Goal: Task Accomplishment & Management: Manage account settings

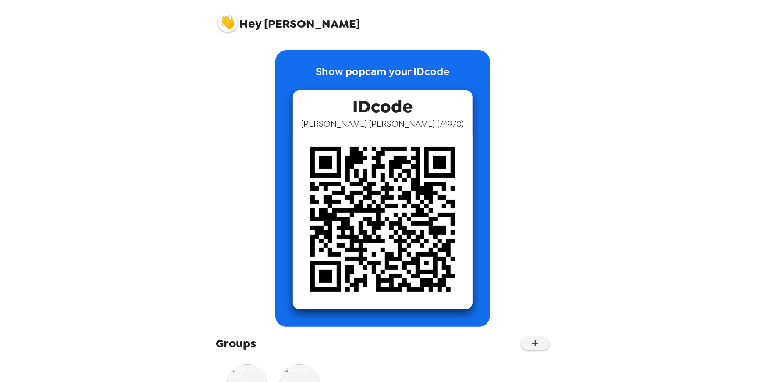
click at [224, 20] on img at bounding box center [228, 22] width 20 height 20
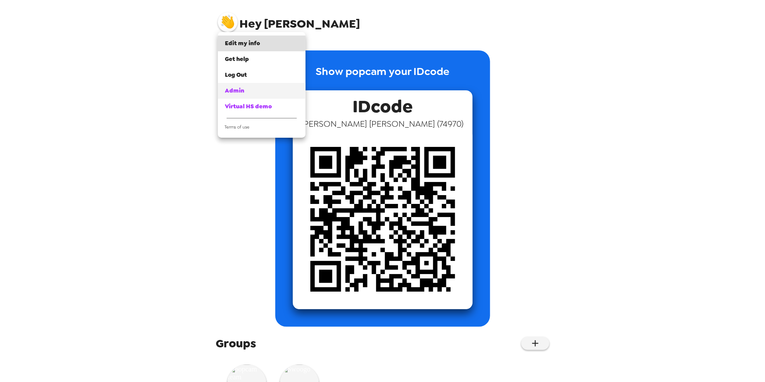
click at [238, 87] on span "Admin" at bounding box center [234, 90] width 19 height 7
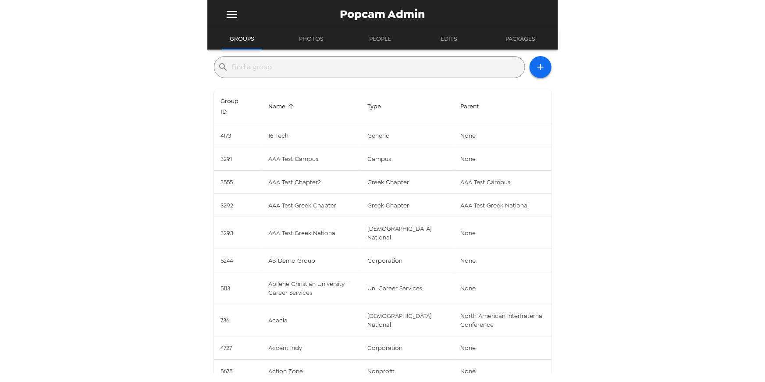
click at [285, 64] on input "text" at bounding box center [376, 67] width 289 height 14
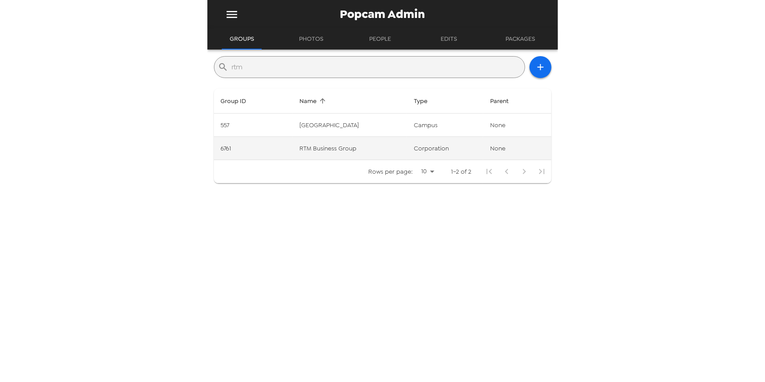
type input "rtm"
click at [301, 153] on td "RTM Business Group" at bounding box center [350, 148] width 114 height 23
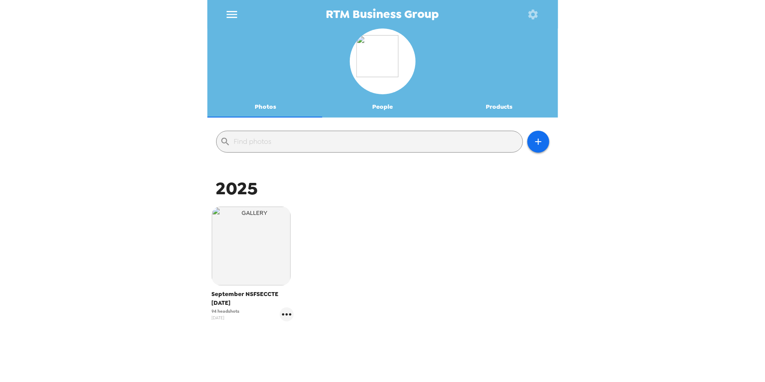
click at [146, 232] on div "RTM Business Group Photos People Products ​ 2025 September NSFSECCTE 9/15/25 94…" at bounding box center [382, 191] width 765 height 382
click at [147, 234] on div "RTM Business Group Photos People Products ​ 2025 September NSFSECCTE 9/15/25 94…" at bounding box center [382, 191] width 765 height 382
click at [427, 207] on div "September NSFSECCTE 9/15/25 94 headshots 8/20/25" at bounding box center [383, 270] width 346 height 132
click at [381, 111] on button "People" at bounding box center [382, 106] width 117 height 21
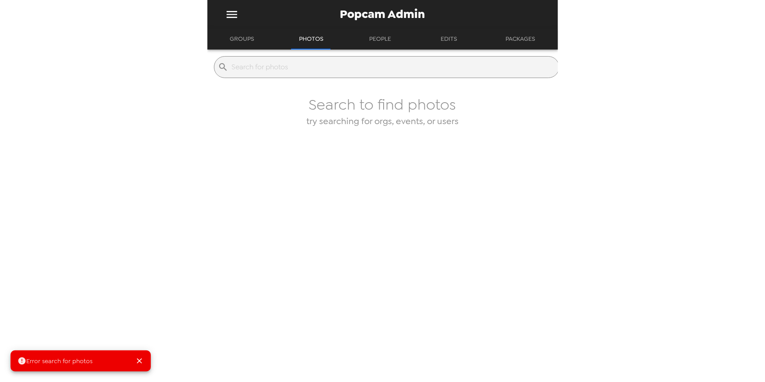
click at [275, 73] on input "text" at bounding box center [393, 67] width 323 height 14
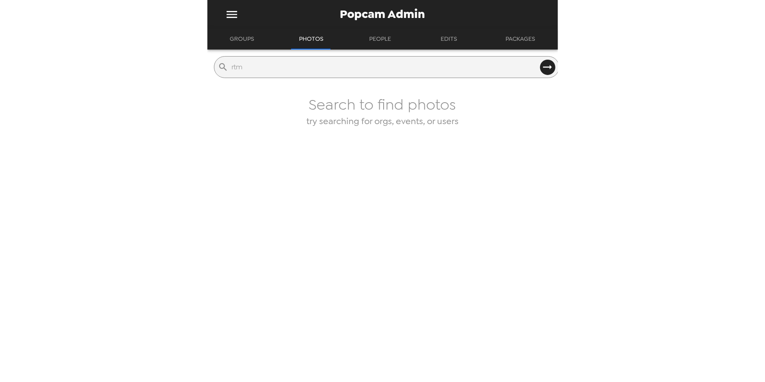
type input "rtm"
click at [249, 36] on button "Groups" at bounding box center [242, 38] width 40 height 21
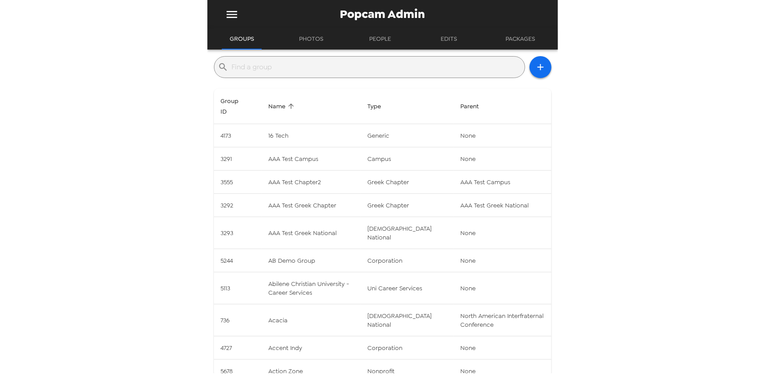
click at [265, 63] on input "text" at bounding box center [376, 67] width 289 height 14
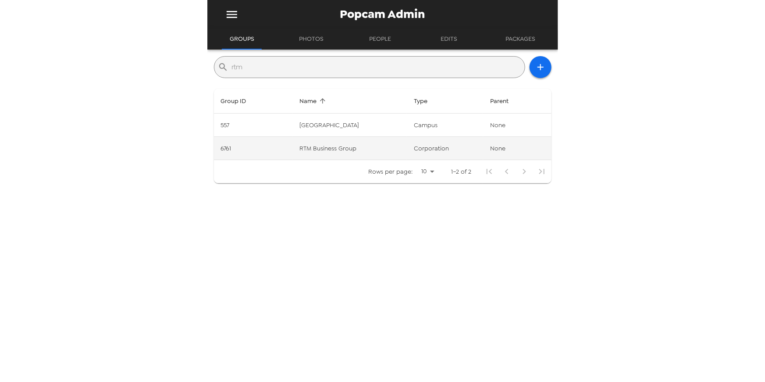
type input "rtm"
click at [313, 146] on td "RTM Business Group" at bounding box center [350, 148] width 114 height 23
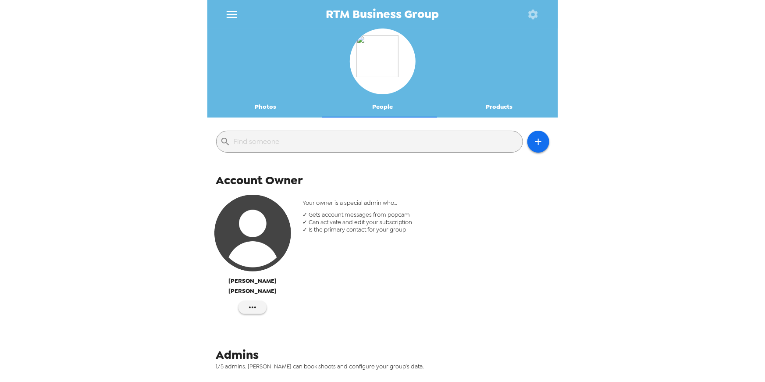
click at [131, 103] on div "RTM Business Group Photos People Products ​ Account Owner Amanda Betz Your owne…" at bounding box center [382, 191] width 765 height 382
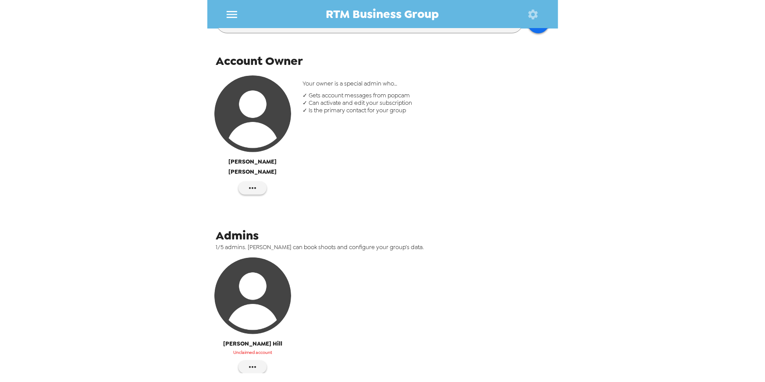
scroll to position [182, 0]
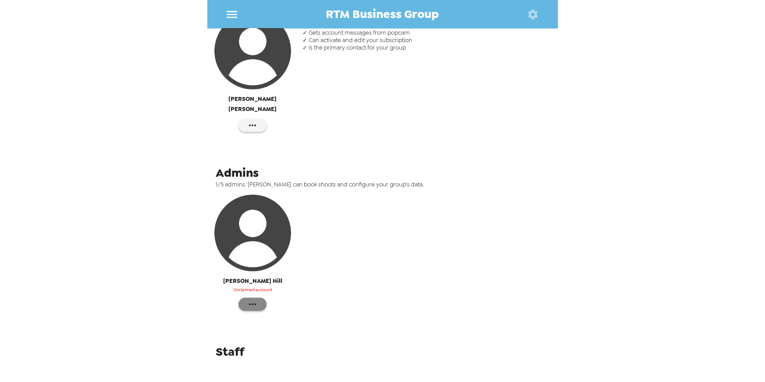
click at [253, 299] on icon "button" at bounding box center [252, 304] width 11 height 11
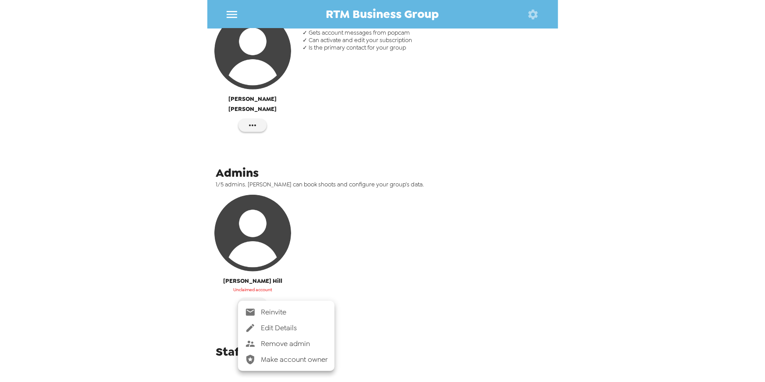
drag, startPoint x: 289, startPoint y: 316, endPoint x: 298, endPoint y: 316, distance: 9.2
click at [290, 316] on span "Reinvite" at bounding box center [294, 312] width 67 height 11
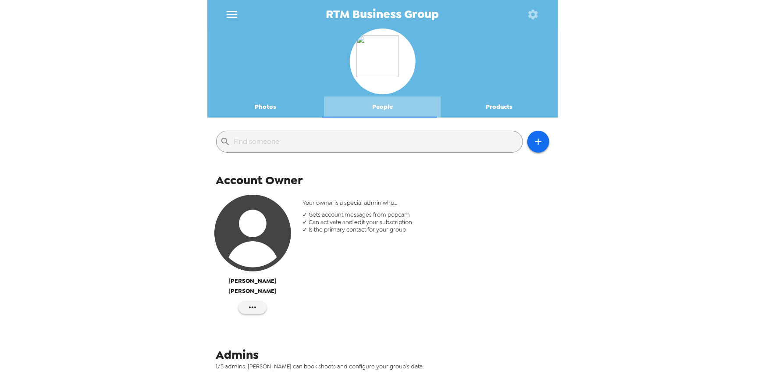
click at [385, 104] on button "People" at bounding box center [382, 106] width 117 height 21
click at [533, 144] on icon "button" at bounding box center [538, 141] width 11 height 11
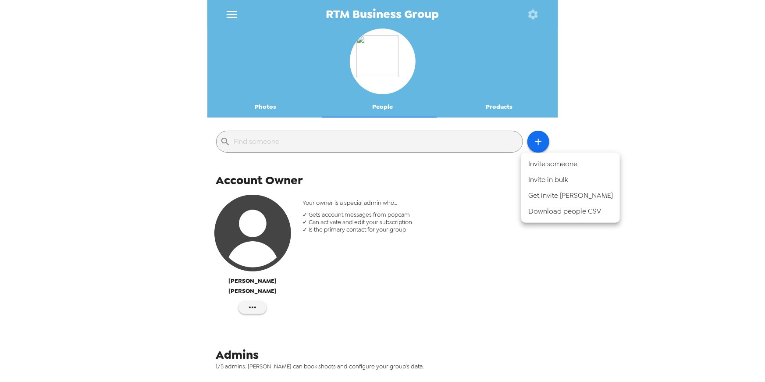
click at [553, 165] on li "Invite someone" at bounding box center [570, 164] width 99 height 16
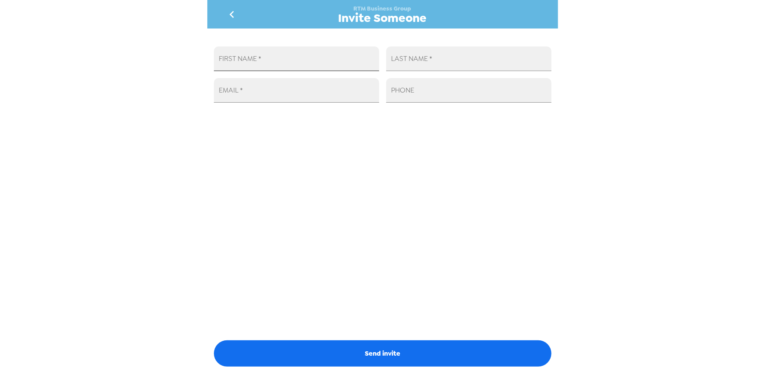
click at [284, 64] on input "FIRST NAME   *" at bounding box center [296, 58] width 165 height 25
click at [333, 93] on input "EMAIL   *" at bounding box center [296, 90] width 165 height 25
paste input "cgrensteiner@rtmbusinessgroup.com"
type input "cgrensteiner@rtmbusinessgroup.com"
click at [313, 63] on input "FIRST NAME   *" at bounding box center [296, 58] width 165 height 25
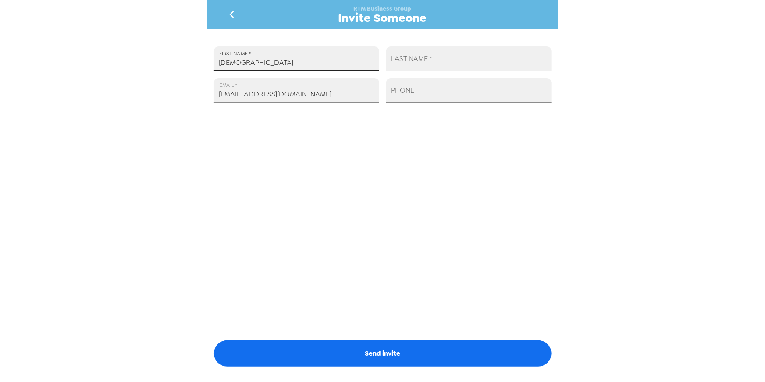
type input "Christian"
type input "Grensteiner"
click at [334, 284] on div "FIRST NAME   * Christian LAST NAME   * Grensteiner EMAIL   * cgrensteiner@rtmbu…" at bounding box center [382, 200] width 351 height 345
click at [372, 236] on div "FIRST NAME   * Christian LAST NAME   * Grensteiner EMAIL   * cgrensteiner@rtmbu…" at bounding box center [382, 200] width 351 height 345
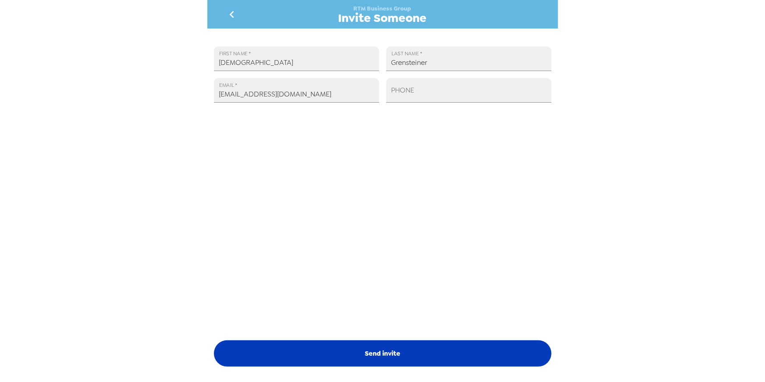
click at [368, 350] on button "Send invite" at bounding box center [383, 353] width 338 height 26
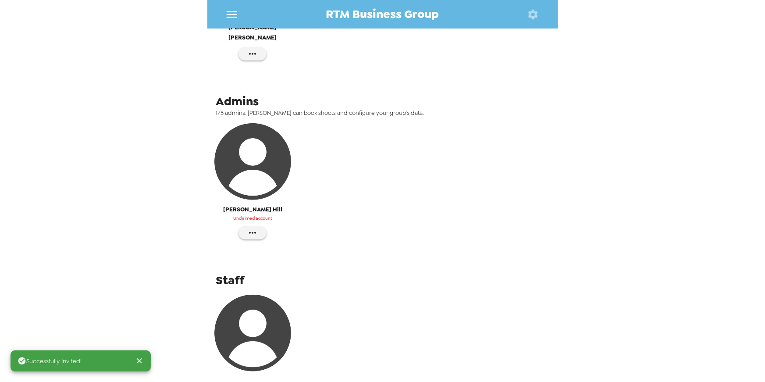
scroll to position [311, 0]
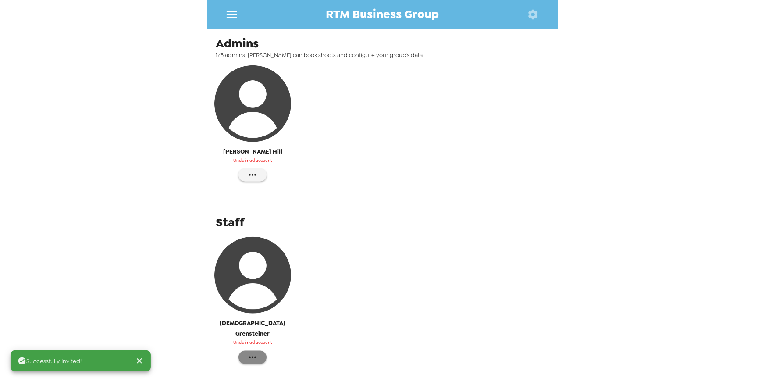
click at [245, 351] on button "button" at bounding box center [252, 357] width 28 height 13
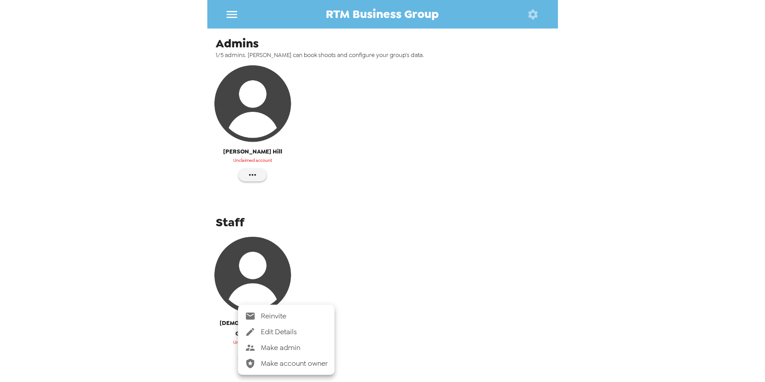
click at [281, 350] on span "Make admin" at bounding box center [294, 347] width 67 height 11
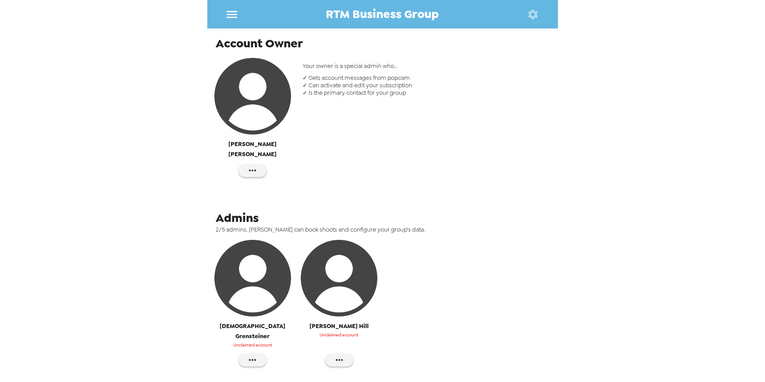
scroll to position [182, 0]
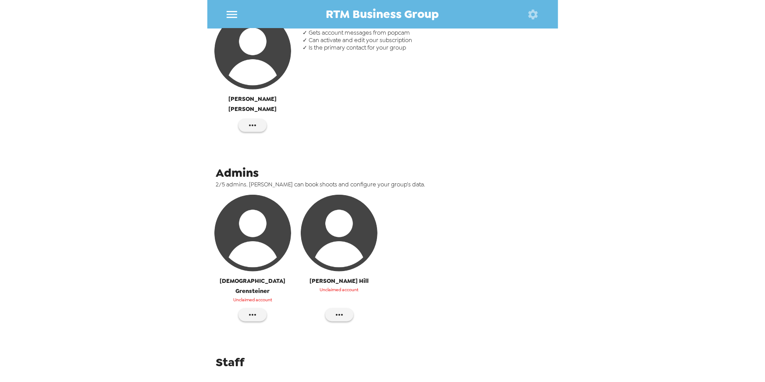
click at [231, 17] on icon "menu" at bounding box center [232, 14] width 11 height 7
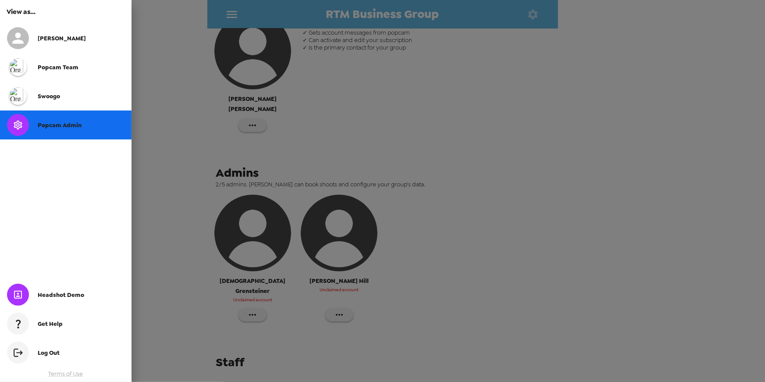
click at [66, 73] on div "popcam team" at bounding box center [65, 67] width 131 height 29
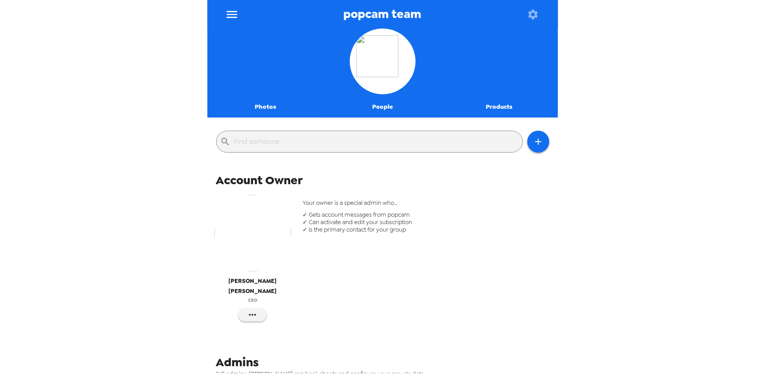
drag, startPoint x: 368, startPoint y: 108, endPoint x: 376, endPoint y: 108, distance: 7.9
click at [368, 108] on button "People" at bounding box center [382, 106] width 117 height 21
click at [533, 141] on icon "button" at bounding box center [538, 141] width 11 height 11
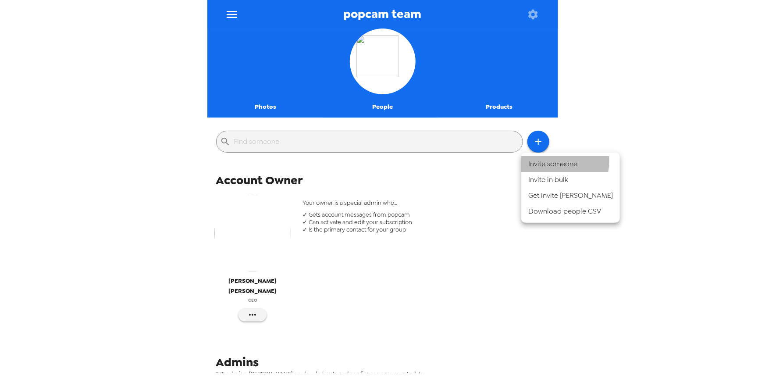
click at [551, 161] on li "Invite someone" at bounding box center [570, 164] width 99 height 16
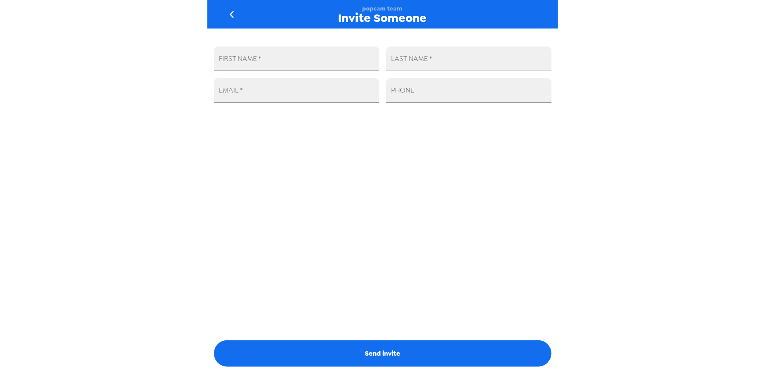
click at [327, 61] on input "FIRST NAME   *" at bounding box center [296, 58] width 165 height 25
type input "nate"
type input "c"
type input "voxi"
type input "nate@getvoxi.com"
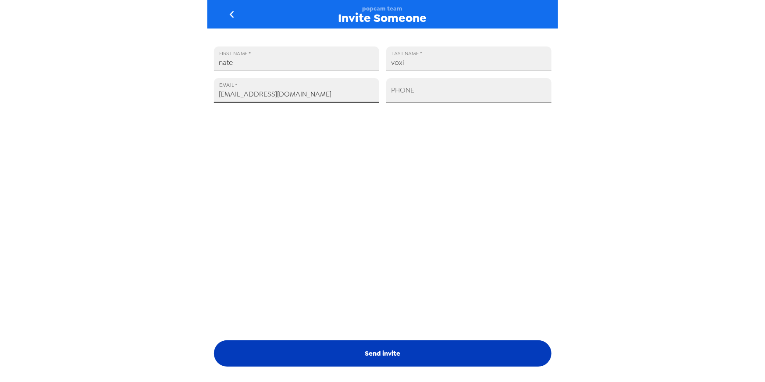
click at [370, 353] on button "Send invite" at bounding box center [383, 353] width 338 height 26
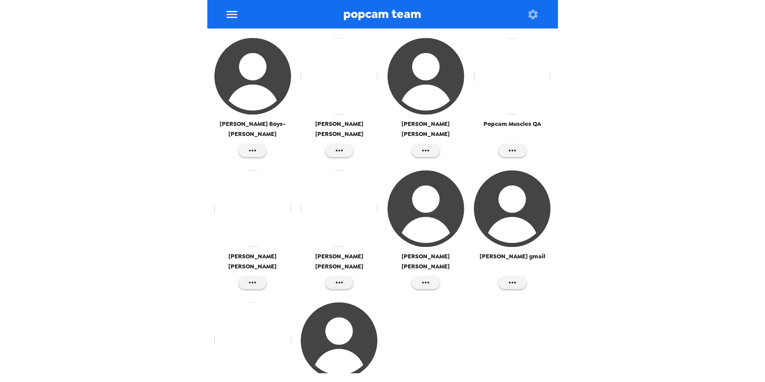
scroll to position [945, 0]
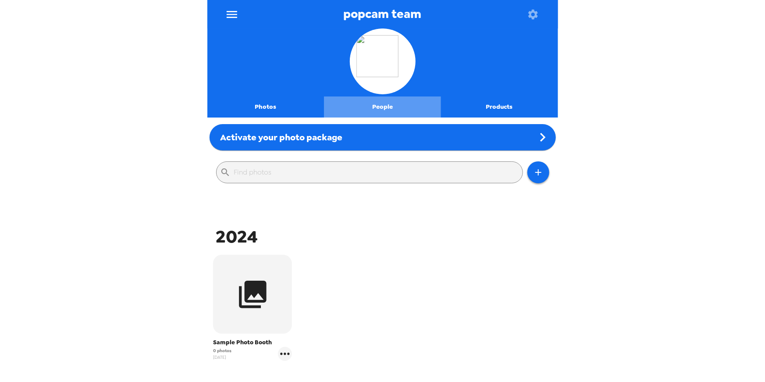
click at [385, 103] on button "People" at bounding box center [382, 106] width 117 height 21
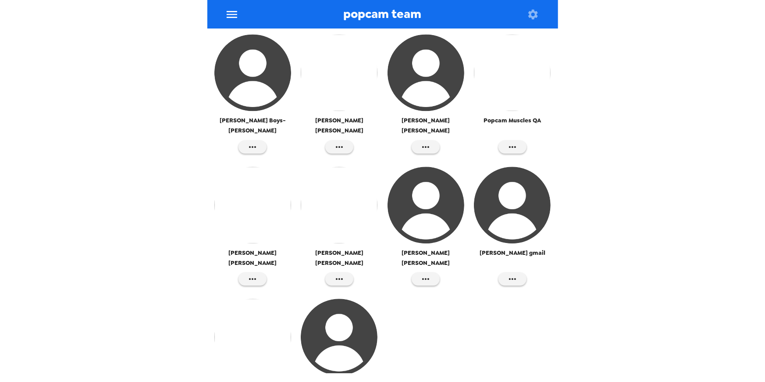
scroll to position [975, 0]
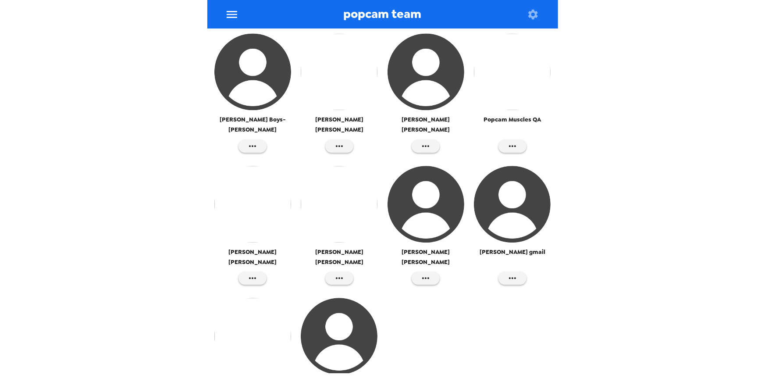
click at [241, 298] on img "button" at bounding box center [252, 336] width 77 height 77
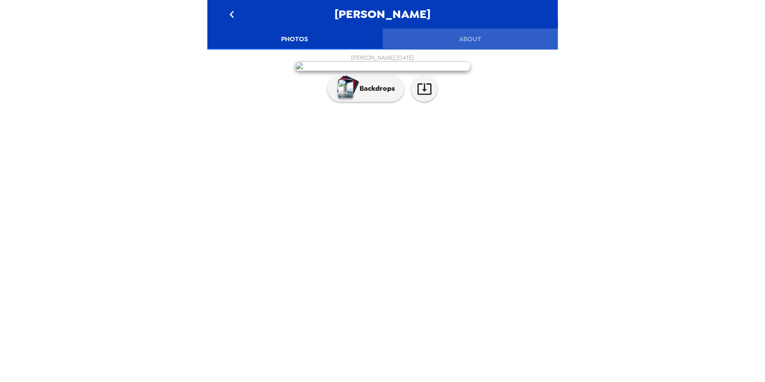
drag, startPoint x: 466, startPoint y: 40, endPoint x: 472, endPoint y: 45, distance: 7.8
click at [466, 40] on button "About" at bounding box center [470, 38] width 175 height 21
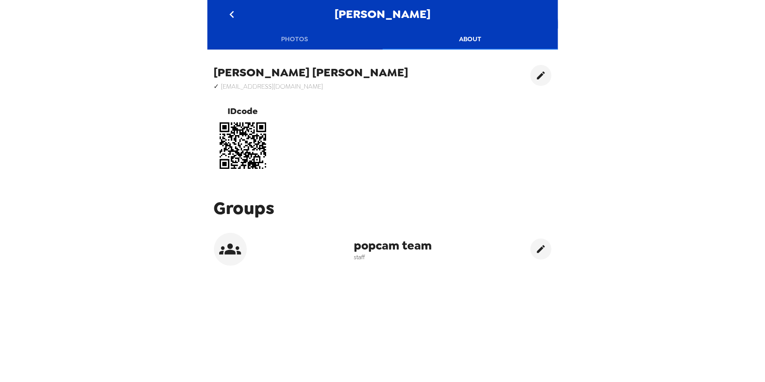
click at [266, 87] on h6 "✓ nate@getvoxi.com" at bounding box center [311, 86] width 195 height 11
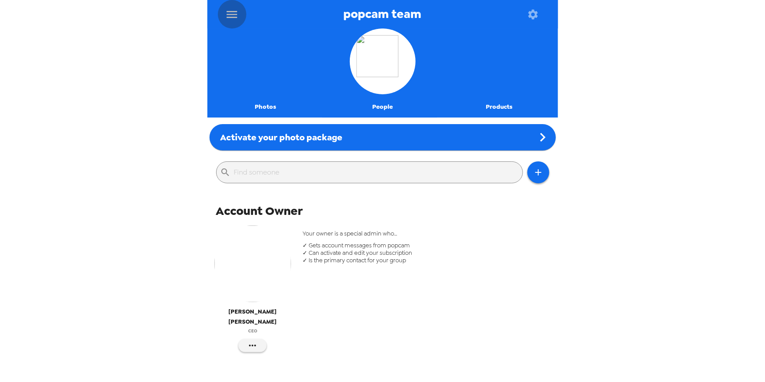
click at [232, 8] on icon "menu" at bounding box center [232, 14] width 14 height 14
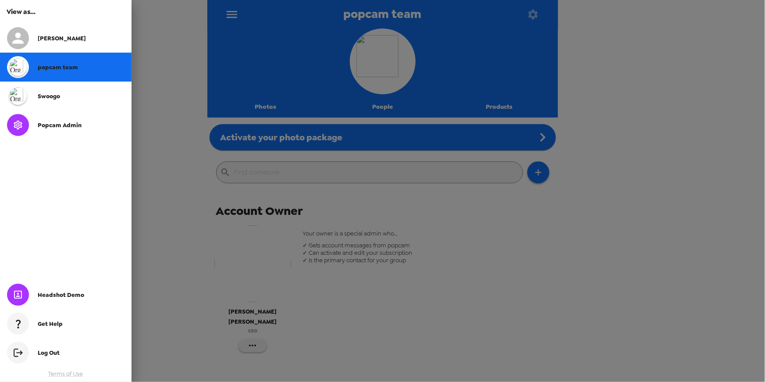
click at [50, 40] on span "[PERSON_NAME]" at bounding box center [62, 38] width 48 height 7
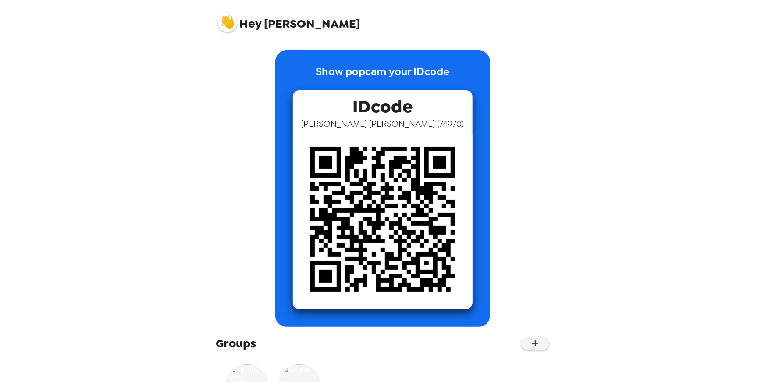
click at [235, 25] on img at bounding box center [228, 22] width 20 height 20
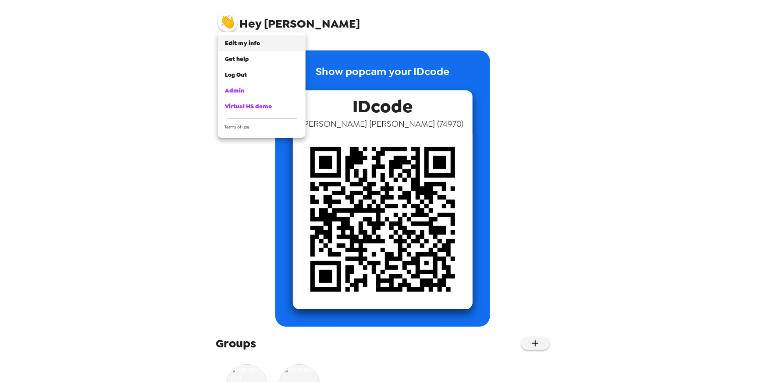
click at [252, 46] on span "Edit my info" at bounding box center [242, 42] width 35 height 7
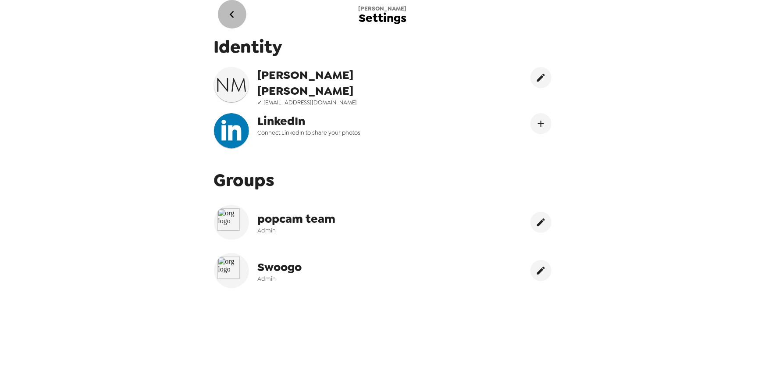
click at [235, 13] on icon "go back" at bounding box center [232, 14] width 14 height 14
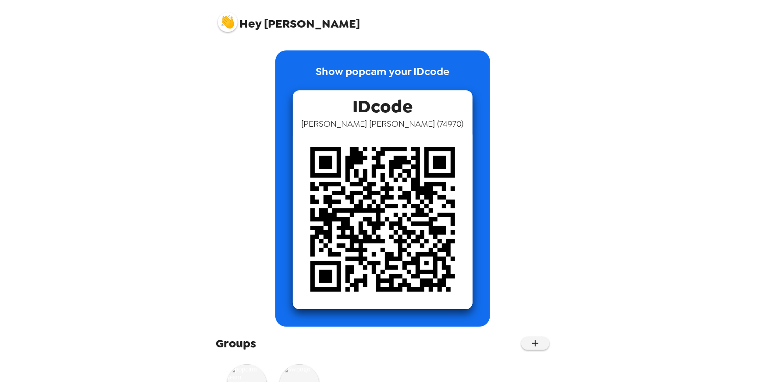
click at [232, 25] on img at bounding box center [228, 22] width 20 height 20
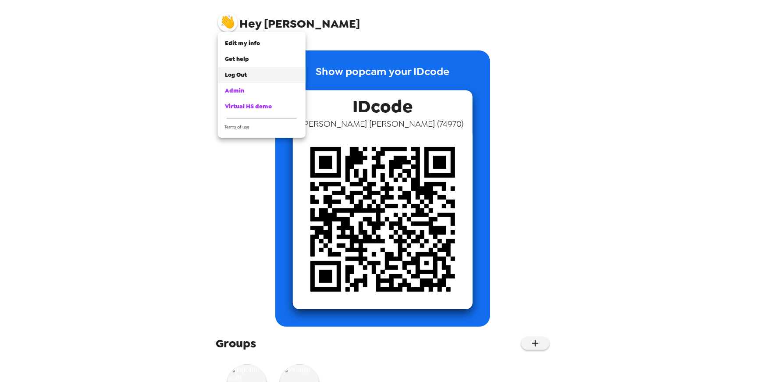
click at [244, 74] on span "Log Out" at bounding box center [236, 74] width 22 height 7
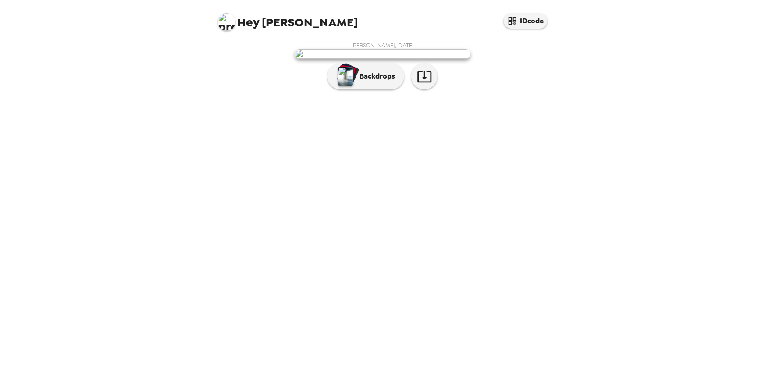
click at [229, 19] on img at bounding box center [227, 22] width 18 height 18
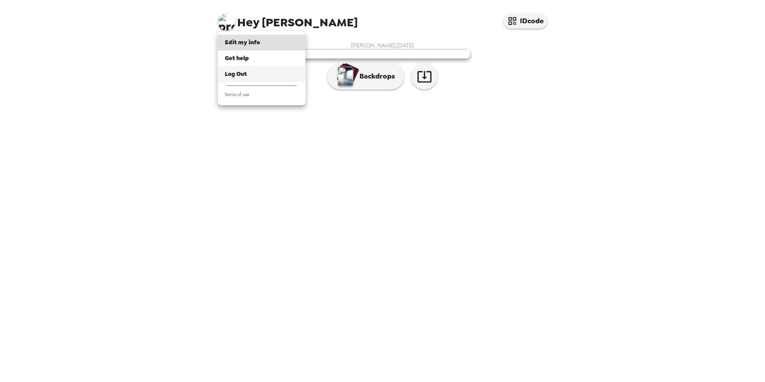
click at [284, 70] on div "Log Out" at bounding box center [262, 74] width 74 height 9
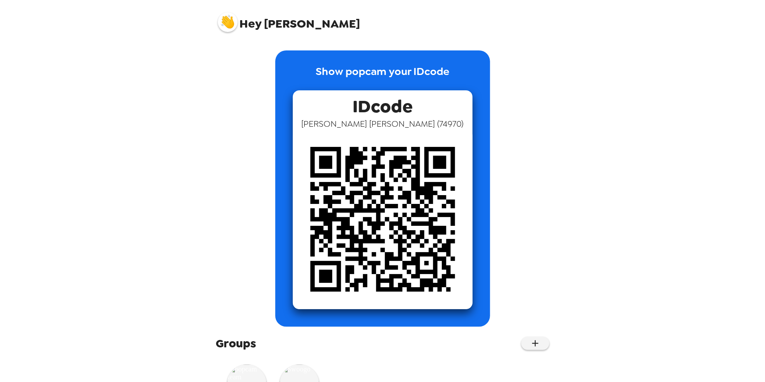
click at [231, 25] on img at bounding box center [228, 22] width 20 height 20
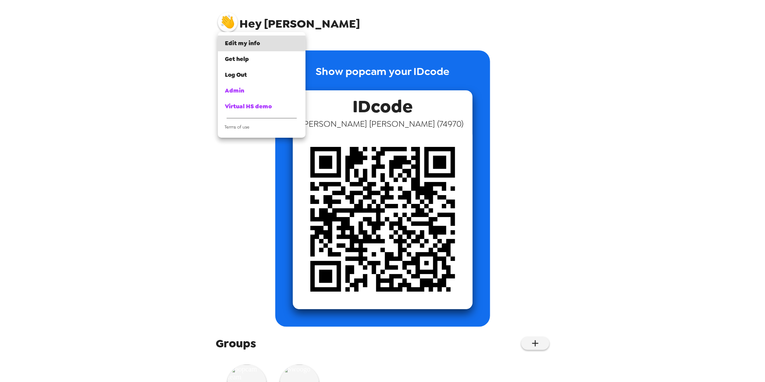
click at [164, 182] on div at bounding box center [382, 191] width 765 height 382
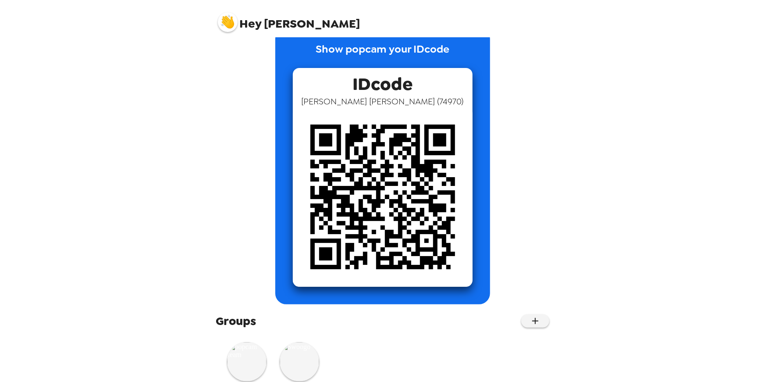
scroll to position [48, 0]
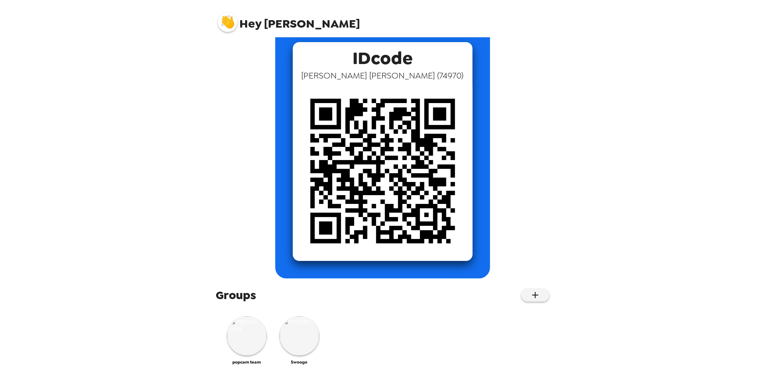
click at [199, 90] on div "Hey Nate Show popcam your IDcode IDcode Nate Miller ( 74970 ) Groups popcam tea…" at bounding box center [382, 191] width 765 height 382
click at [250, 338] on img at bounding box center [246, 335] width 39 height 39
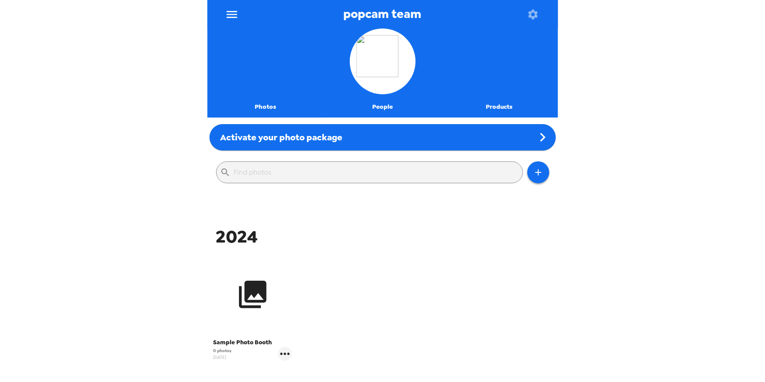
click at [255, 310] on icon "button" at bounding box center [252, 294] width 33 height 33
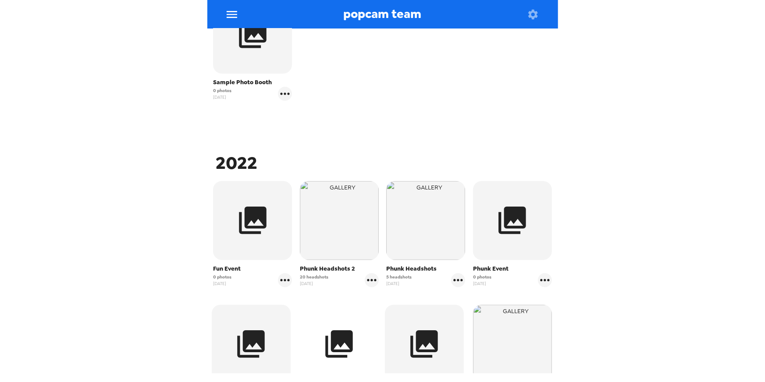
scroll to position [281, 0]
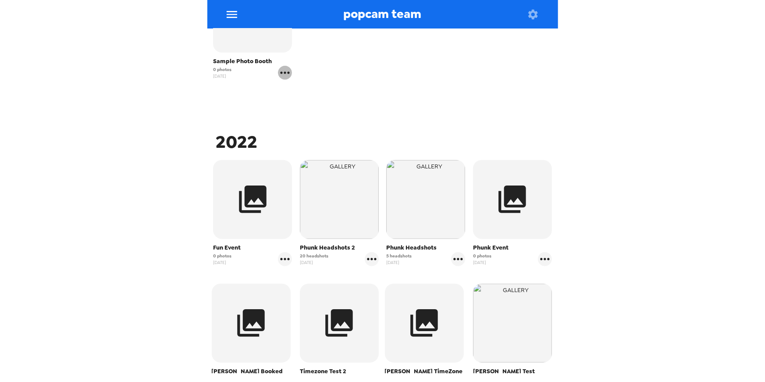
click at [281, 71] on icon "gallery menu" at bounding box center [285, 73] width 14 height 14
click at [251, 82] on div at bounding box center [382, 191] width 765 height 382
click at [245, 45] on button "button" at bounding box center [252, 13] width 79 height 79
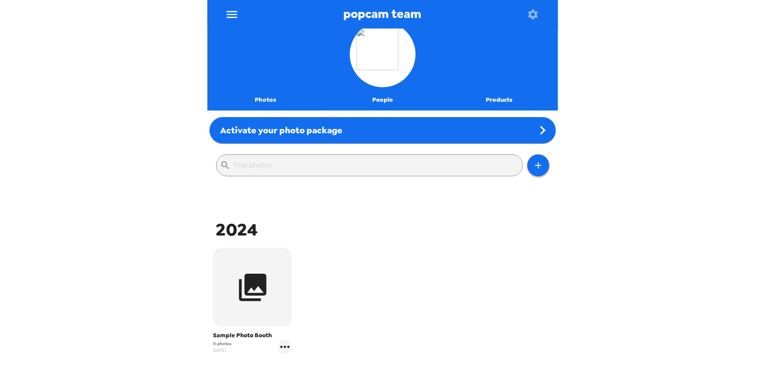
scroll to position [14, 0]
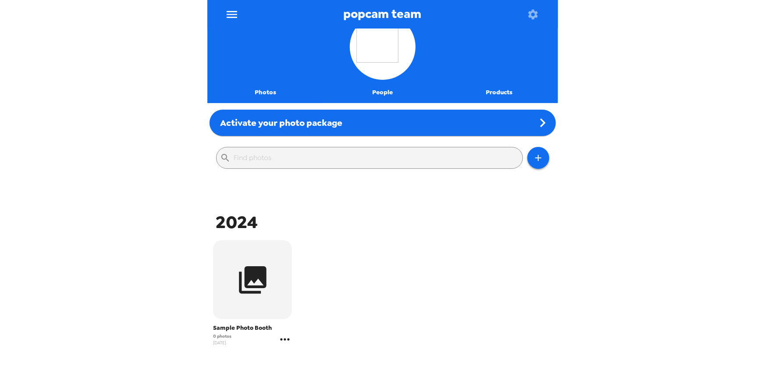
click at [284, 342] on icon "gallery menu" at bounding box center [285, 339] width 14 height 14
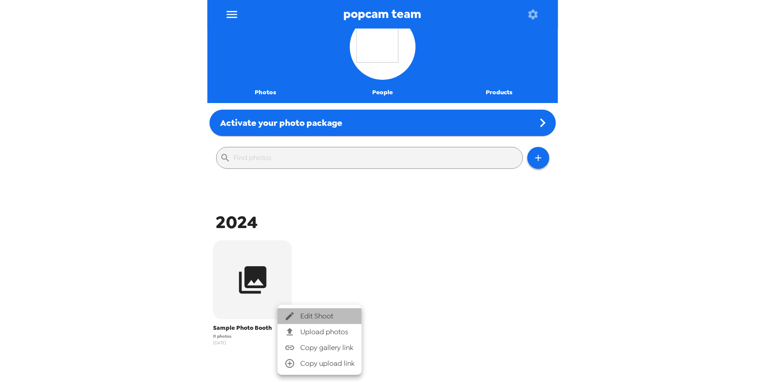
click at [302, 316] on span "Edit Shoot" at bounding box center [327, 316] width 54 height 11
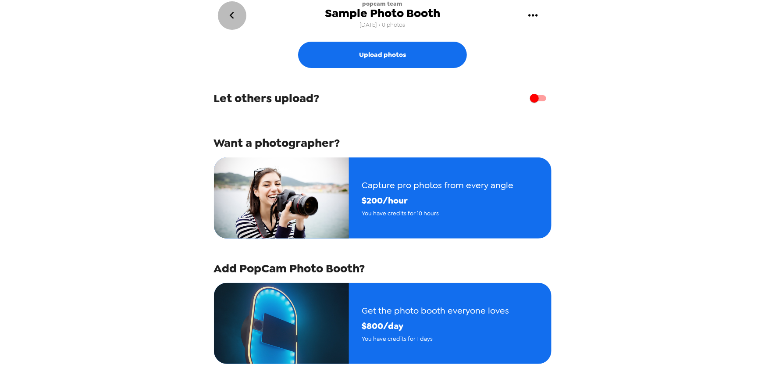
click at [236, 15] on icon "go back" at bounding box center [232, 15] width 14 height 14
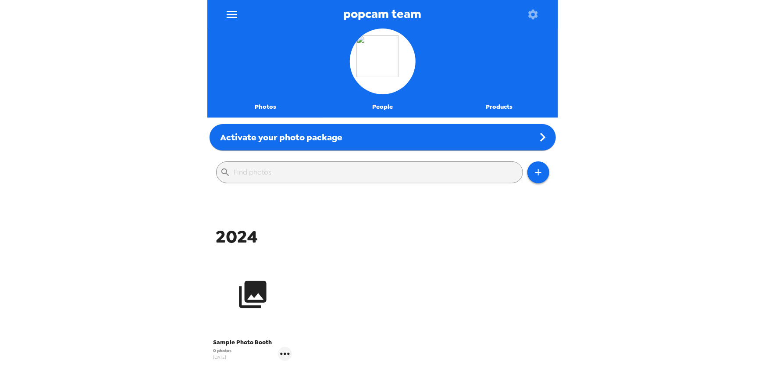
click at [266, 300] on icon "button" at bounding box center [252, 294] width 33 height 33
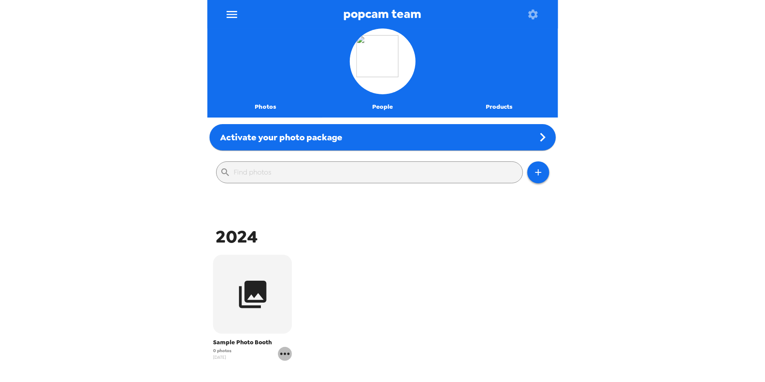
click at [288, 350] on icon "gallery menu" at bounding box center [285, 354] width 14 height 14
click at [302, 314] on span "Edit Shoot" at bounding box center [327, 316] width 54 height 11
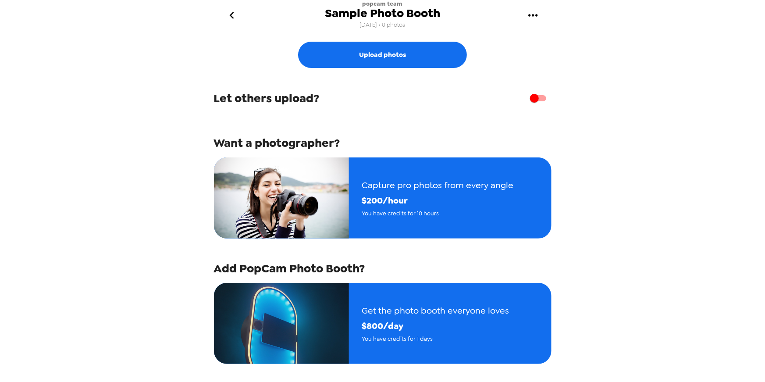
click at [154, 140] on div "popcam team Sample Photo Booth 2/7/24 • 0 photos Upload photos Let others uploa…" at bounding box center [382, 191] width 765 height 382
click at [148, 117] on div "popcam team Sample Photo Booth 2/7/24 • 0 photos Upload photos Let others uploa…" at bounding box center [382, 191] width 765 height 382
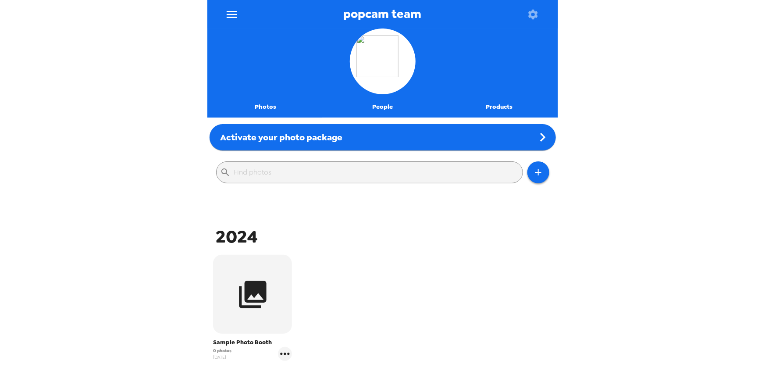
click at [233, 15] on icon "menu" at bounding box center [232, 14] width 14 height 14
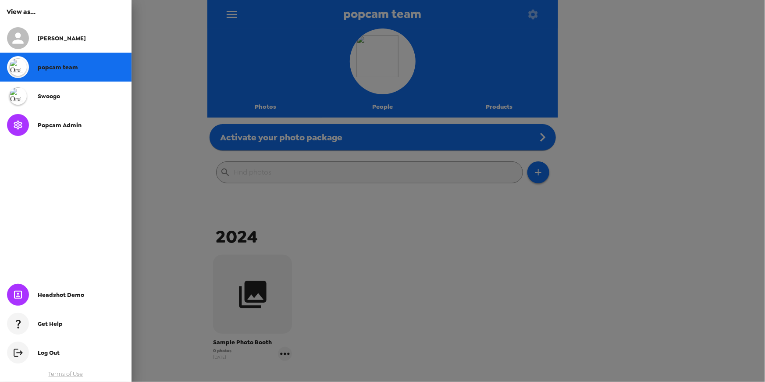
click at [62, 124] on span "Popcam Admin" at bounding box center [60, 124] width 44 height 7
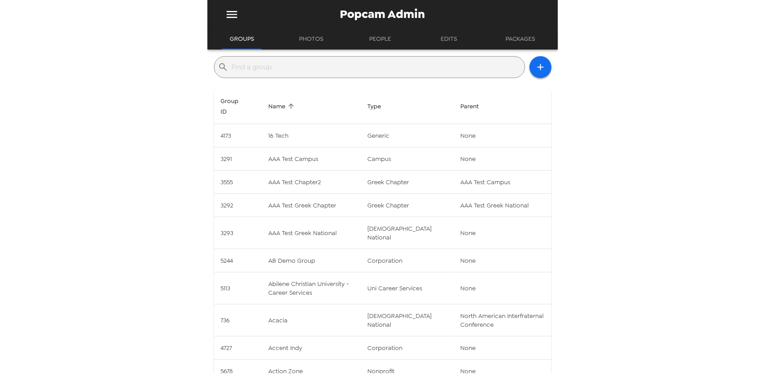
click at [276, 68] on input "text" at bounding box center [376, 67] width 289 height 14
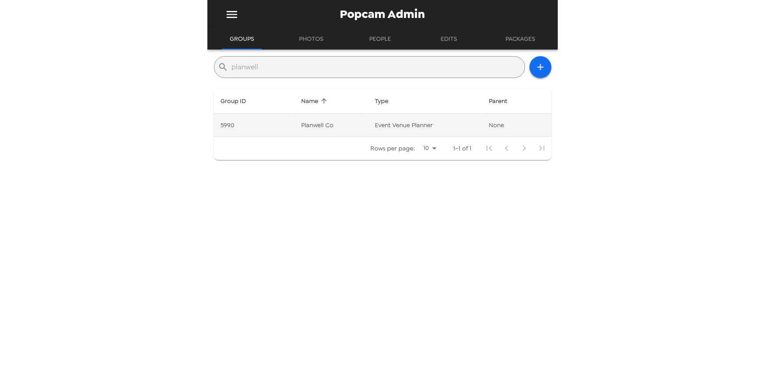
type input "planwell"
click at [308, 121] on td "Planwell Co" at bounding box center [331, 125] width 74 height 23
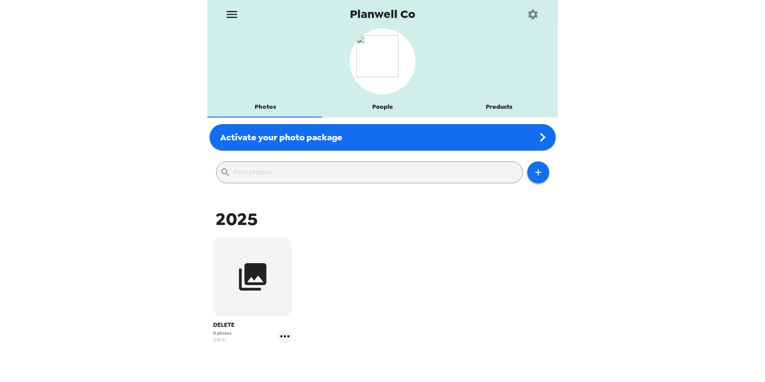
click at [387, 103] on button "People" at bounding box center [382, 106] width 117 height 21
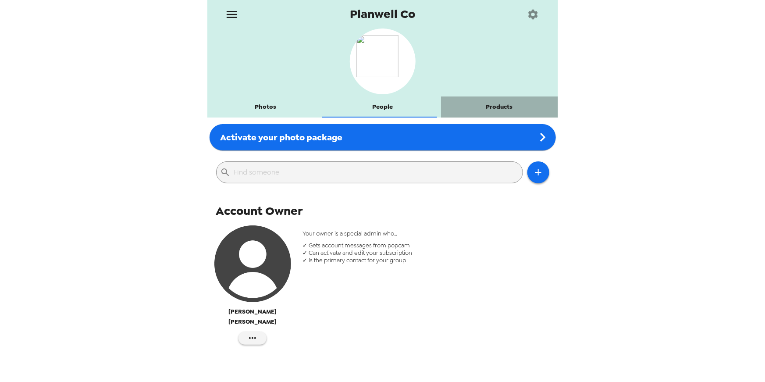
click at [497, 107] on button "Products" at bounding box center [499, 106] width 117 height 21
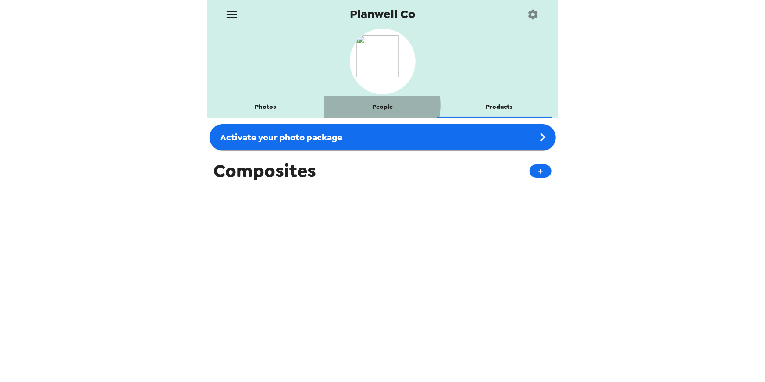
click at [366, 105] on button "People" at bounding box center [382, 106] width 117 height 21
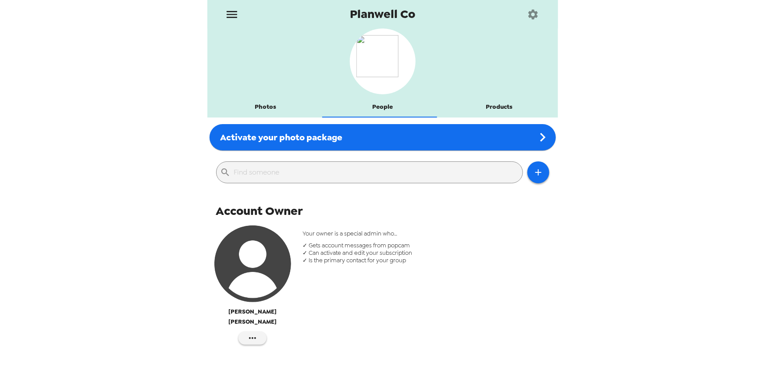
click at [263, 105] on button "Photos" at bounding box center [265, 106] width 117 height 21
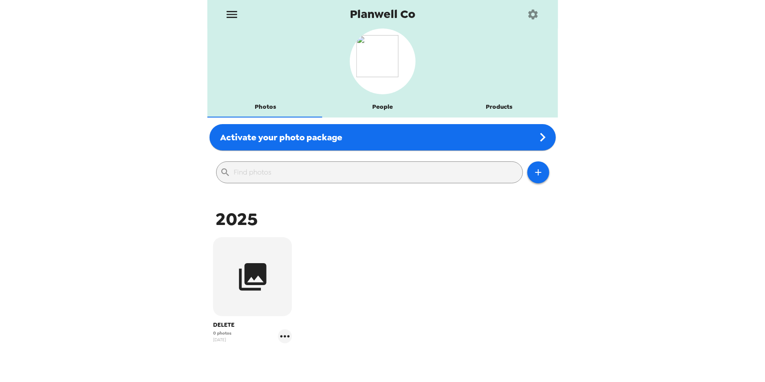
click at [185, 141] on div "Planwell Co Photos People Products Activate your photo package ​ 2025 DELETE 0 …" at bounding box center [382, 191] width 765 height 382
click at [367, 289] on div "DELETE 0 photos 1/14/25" at bounding box center [383, 297] width 346 height 124
click at [233, 15] on icon "menu" at bounding box center [232, 14] width 14 height 14
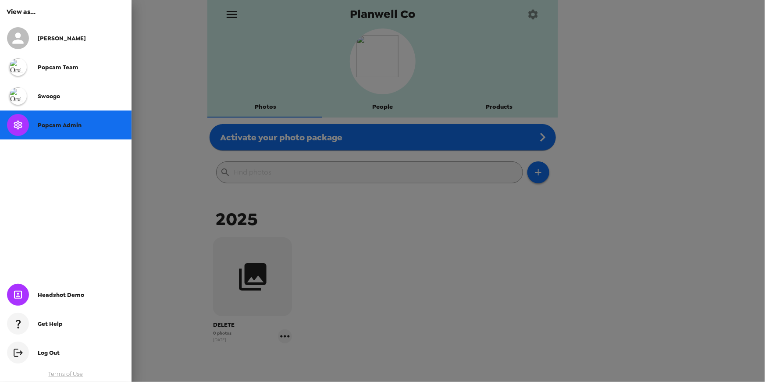
click at [187, 139] on div at bounding box center [382, 191] width 765 height 382
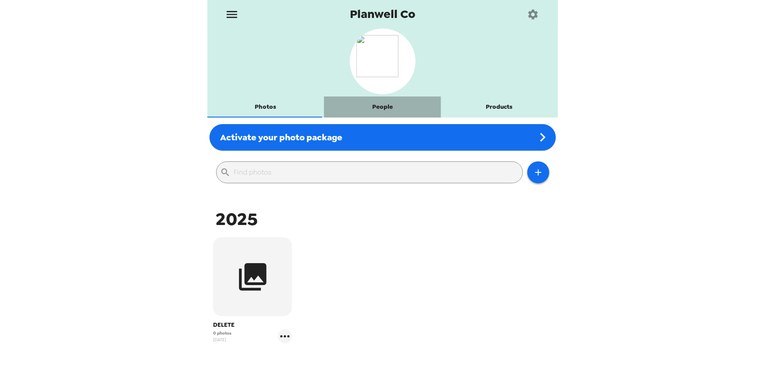
click at [387, 106] on button "People" at bounding box center [382, 106] width 117 height 21
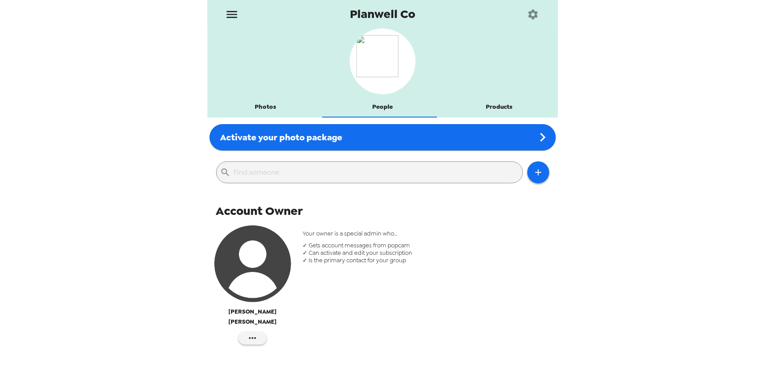
click at [500, 108] on button "Products" at bounding box center [499, 106] width 117 height 21
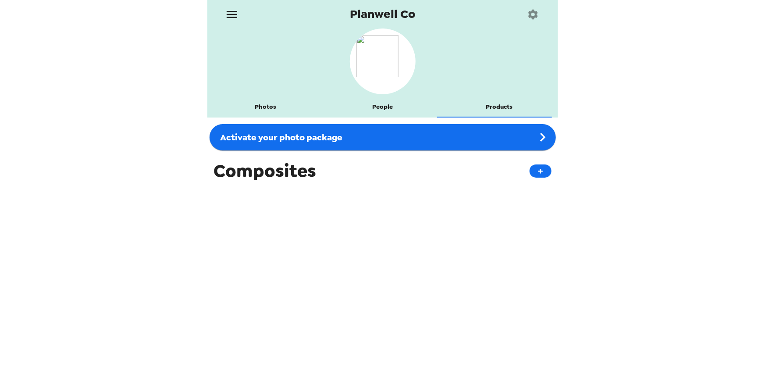
click at [389, 105] on button "People" at bounding box center [382, 106] width 117 height 21
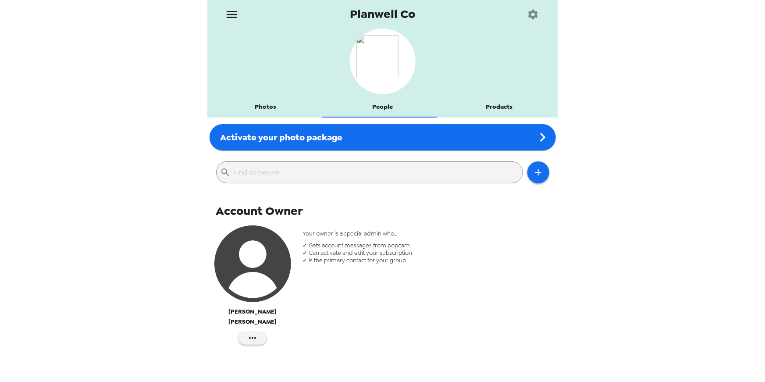
click at [233, 12] on icon "menu" at bounding box center [232, 14] width 14 height 14
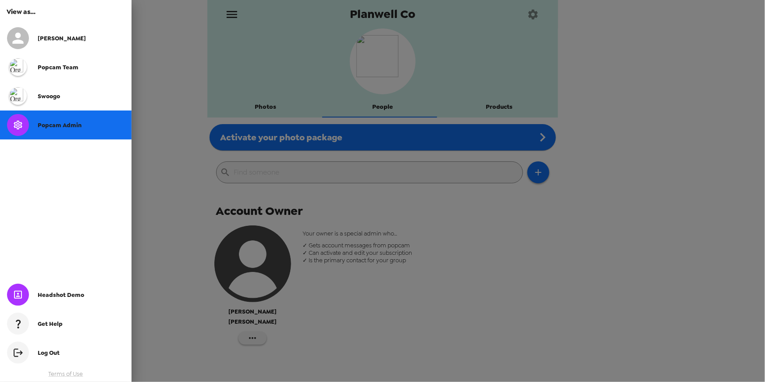
click at [188, 78] on div at bounding box center [382, 191] width 765 height 382
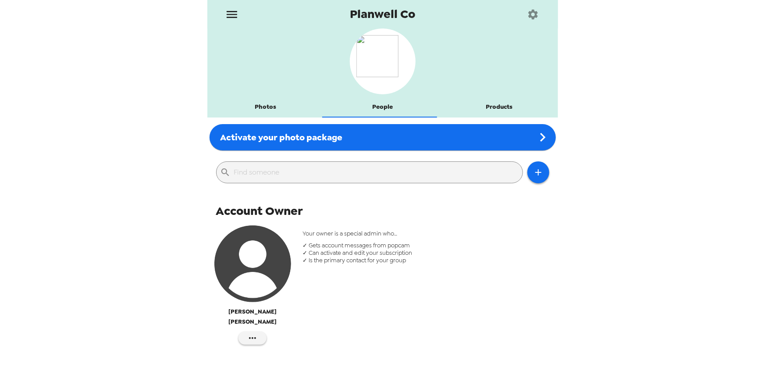
click at [232, 9] on icon "menu" at bounding box center [232, 14] width 14 height 14
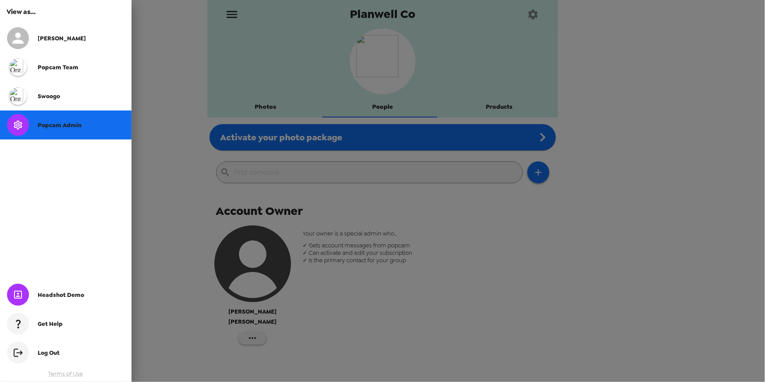
click at [50, 127] on span "Popcam Admin" at bounding box center [60, 124] width 44 height 7
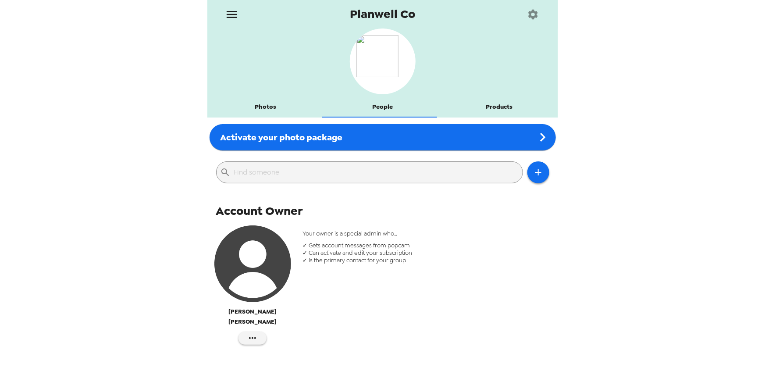
click at [153, 192] on div "Planwell Co Photos People Products Activate your photo package ​ Account Owner …" at bounding box center [382, 191] width 765 height 382
click at [150, 198] on div "Planwell Co Photos People Products Activate your photo package ​ Account Owner …" at bounding box center [382, 191] width 765 height 382
click at [273, 106] on button "Photos" at bounding box center [265, 106] width 117 height 21
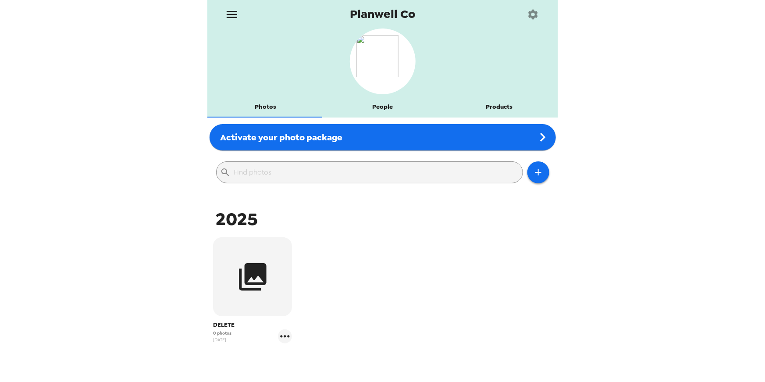
click at [149, 193] on div "Planwell Co Photos People Products Activate your photo package ​ 2025 DELETE 0 …" at bounding box center [382, 191] width 765 height 382
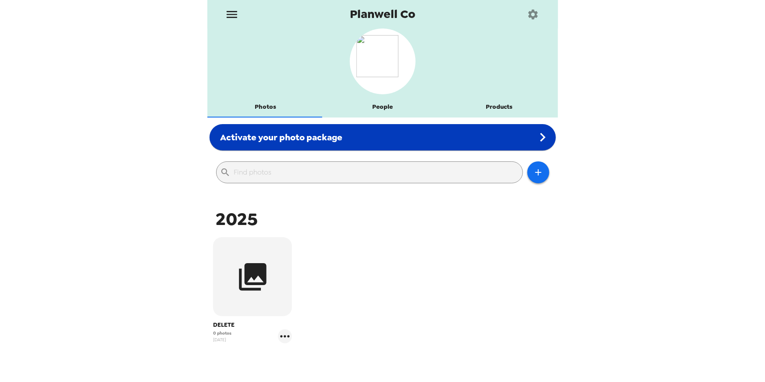
click at [316, 135] on span "Activate your photo package" at bounding box center [281, 136] width 122 height 11
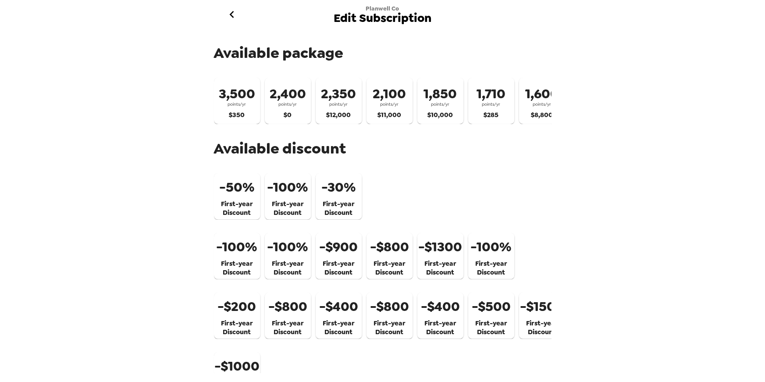
click at [387, 103] on h6 "points/yr" at bounding box center [389, 104] width 18 height 7
click at [346, 195] on span "- 30%" at bounding box center [338, 188] width 35 height 22
click at [303, 199] on span "- 100%" at bounding box center [287, 188] width 41 height 22
click at [235, 207] on span "First-year" at bounding box center [237, 204] width 32 height 11
click at [232, 12] on icon "go back" at bounding box center [232, 14] width 4 height 7
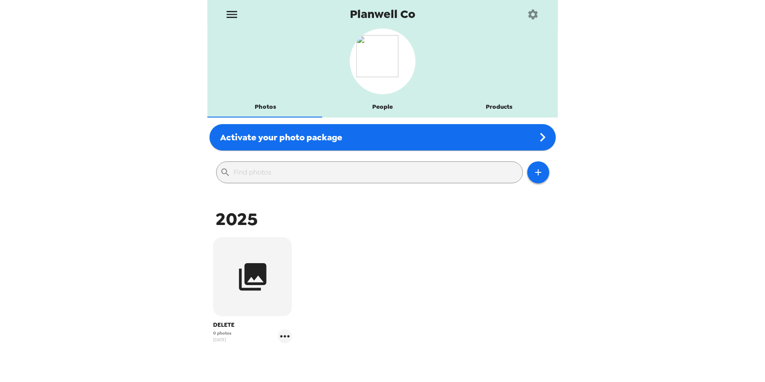
click at [122, 171] on div "Planwell Co Photos People Products Activate your photo package ​ 2025 DELETE 0 …" at bounding box center [382, 191] width 765 height 382
click at [233, 13] on icon "menu" at bounding box center [232, 14] width 14 height 14
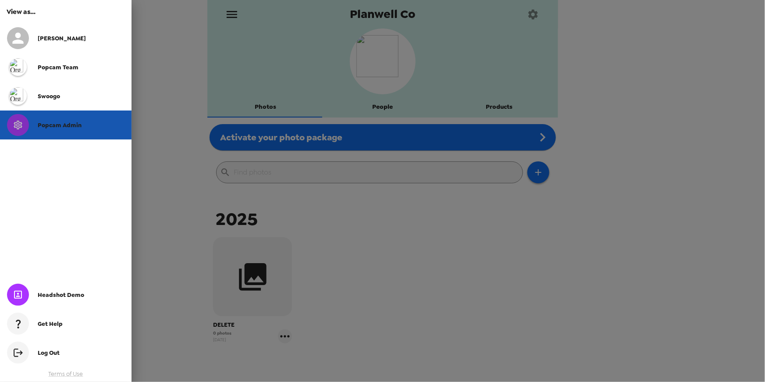
click at [75, 127] on span "Popcam Admin" at bounding box center [60, 124] width 44 height 7
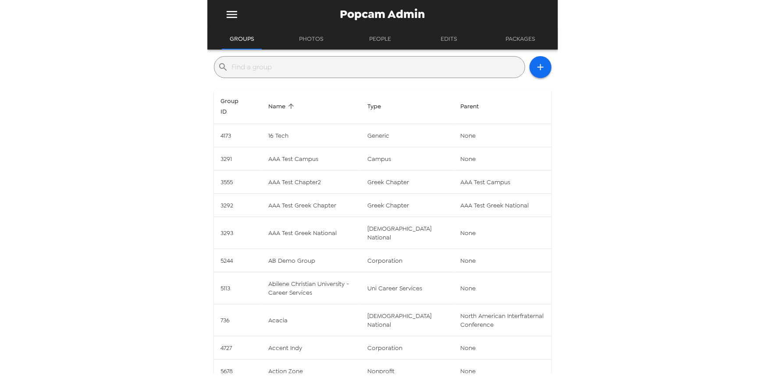
click at [277, 69] on input "text" at bounding box center [376, 67] width 289 height 14
type input "t"
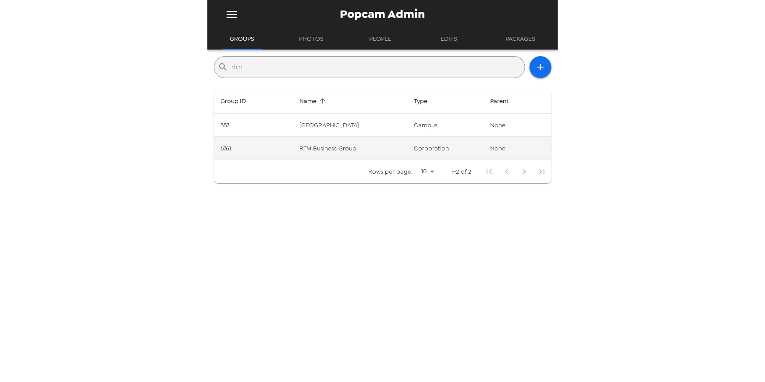
type input "rtm"
click at [356, 142] on td "RTM Business Group" at bounding box center [350, 148] width 114 height 23
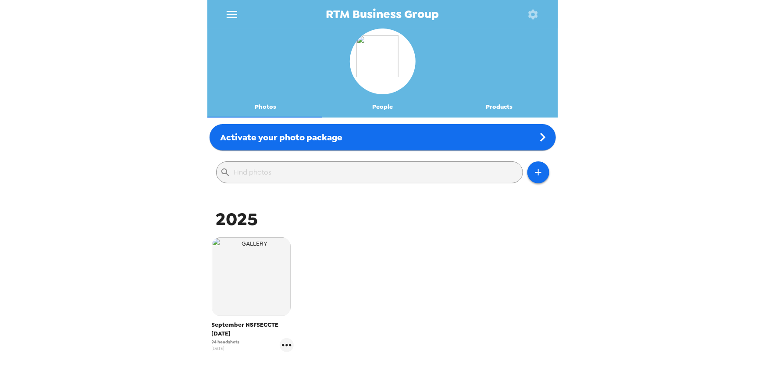
click at [39, 161] on div "RTM Business Group Photos People Products Activate your photo package ​ 2025 Se…" at bounding box center [382, 191] width 765 height 382
click at [101, 174] on div "RTM Business Group Photos People Products Activate your photo package ​ 2025 Se…" at bounding box center [382, 191] width 765 height 382
click at [384, 107] on button "People" at bounding box center [382, 106] width 117 height 21
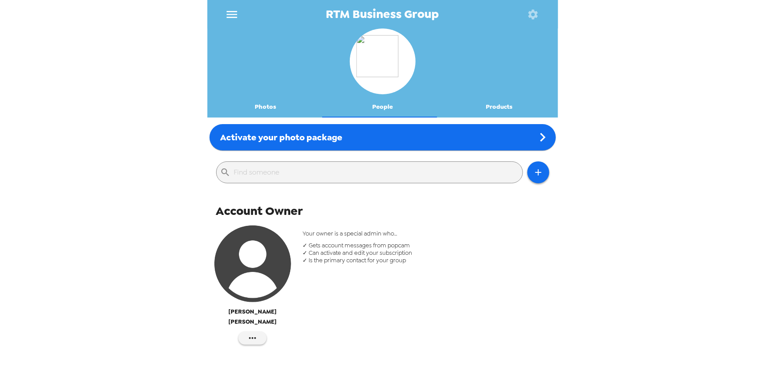
click at [492, 105] on button "Products" at bounding box center [499, 106] width 117 height 21
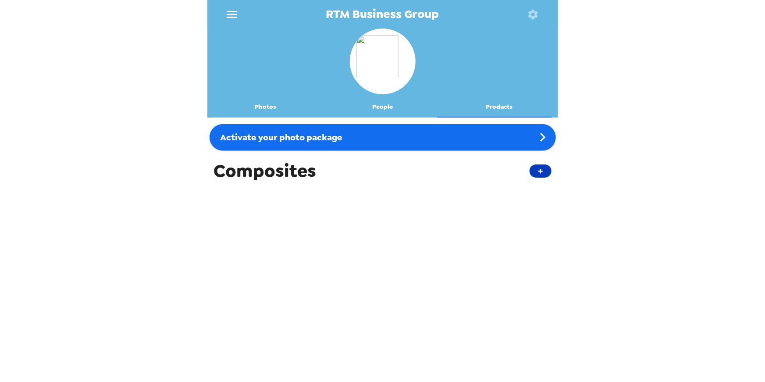
click at [533, 171] on button "+" at bounding box center [540, 170] width 22 height 13
click at [263, 107] on button "Photos" at bounding box center [265, 106] width 117 height 21
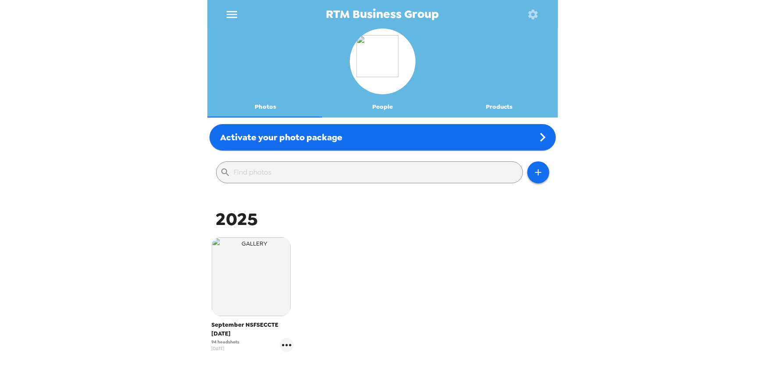
click at [386, 107] on button "People" at bounding box center [382, 106] width 117 height 21
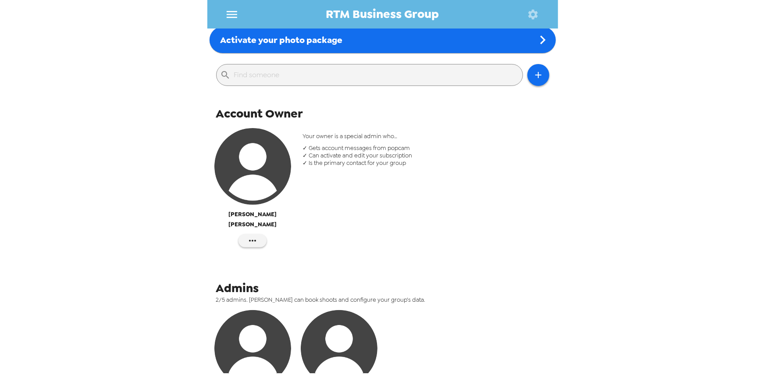
scroll to position [213, 0]
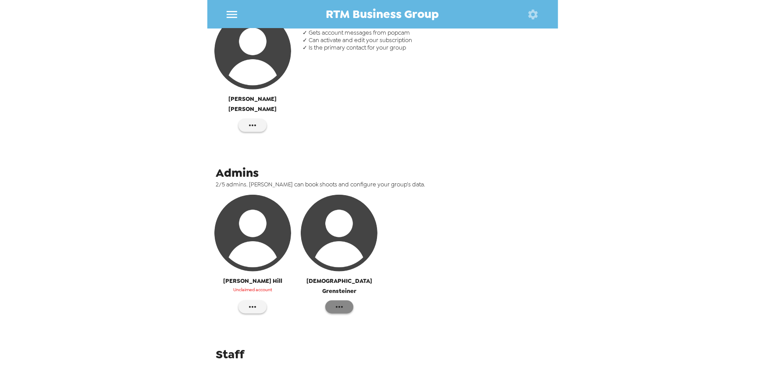
click at [348, 300] on button "button" at bounding box center [339, 306] width 28 height 13
click at [494, 270] on div at bounding box center [382, 191] width 765 height 382
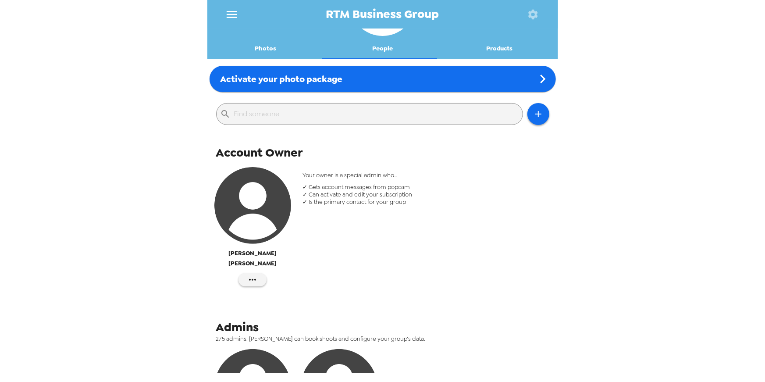
scroll to position [0, 0]
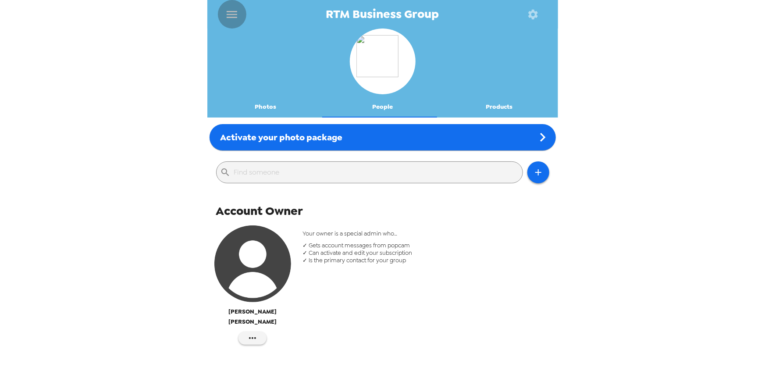
click at [232, 10] on icon "menu" at bounding box center [232, 14] width 14 height 14
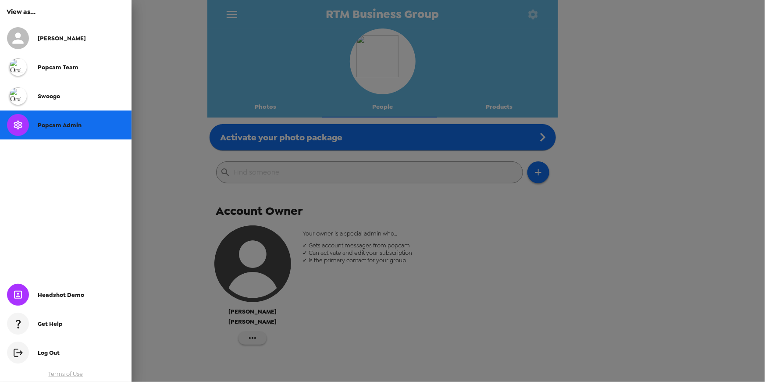
click at [232, 10] on div at bounding box center [382, 191] width 765 height 382
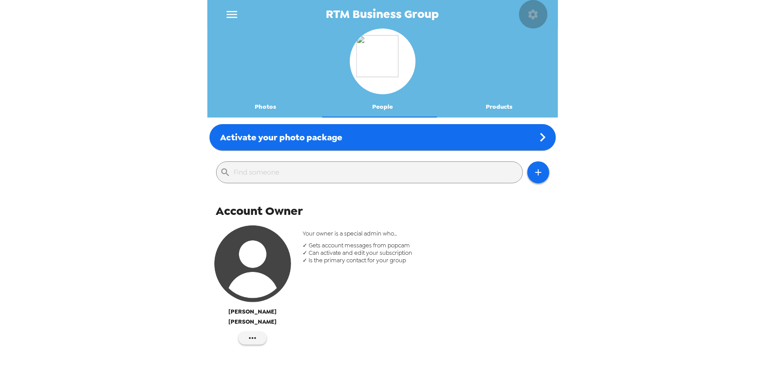
click at [534, 18] on icon "button" at bounding box center [533, 14] width 12 height 12
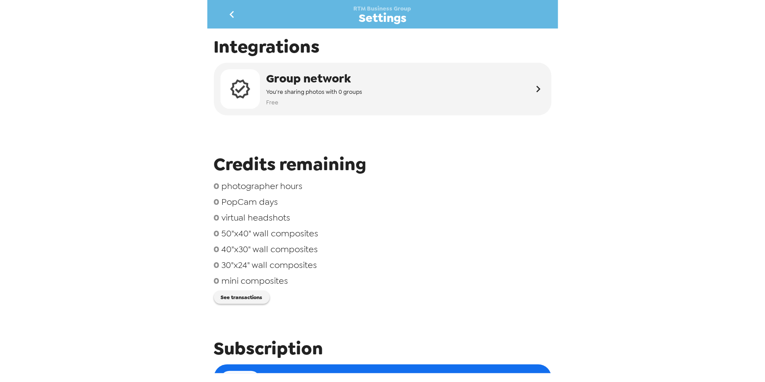
click at [236, 15] on icon "go back" at bounding box center [232, 14] width 14 height 14
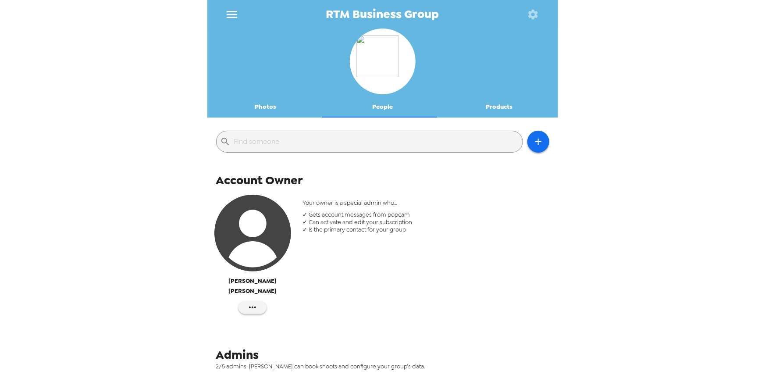
click at [236, 14] on icon "menu" at bounding box center [232, 14] width 14 height 14
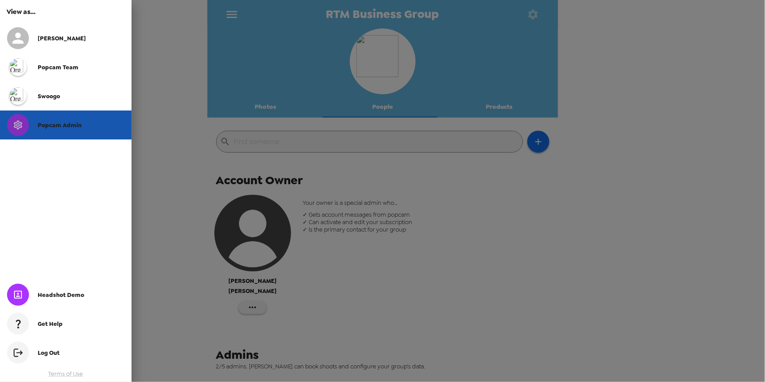
drag, startPoint x: 78, startPoint y: 123, endPoint x: 146, endPoint y: 119, distance: 68.9
click at [78, 123] on span "Popcam Admin" at bounding box center [60, 124] width 44 height 7
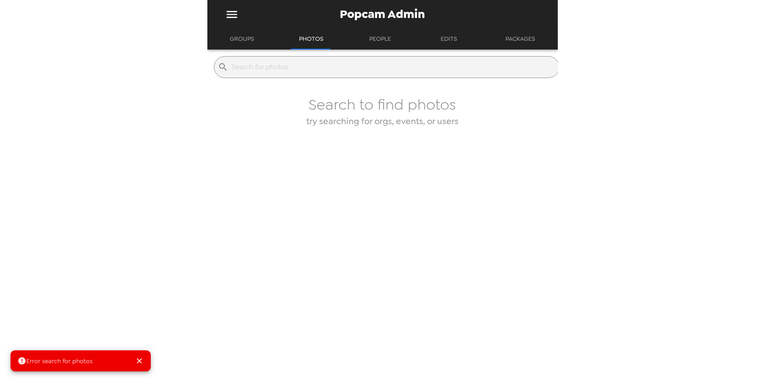
click at [296, 70] on input "text" at bounding box center [393, 67] width 323 height 14
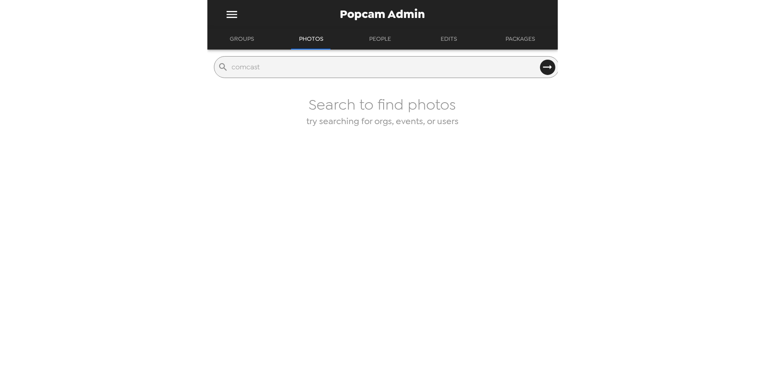
type input "comcast"
click at [253, 42] on button "Groups" at bounding box center [242, 38] width 40 height 21
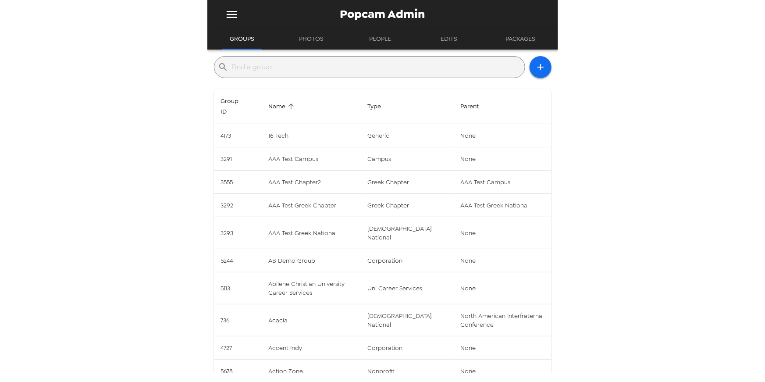
click at [285, 64] on input "text" at bounding box center [376, 67] width 289 height 14
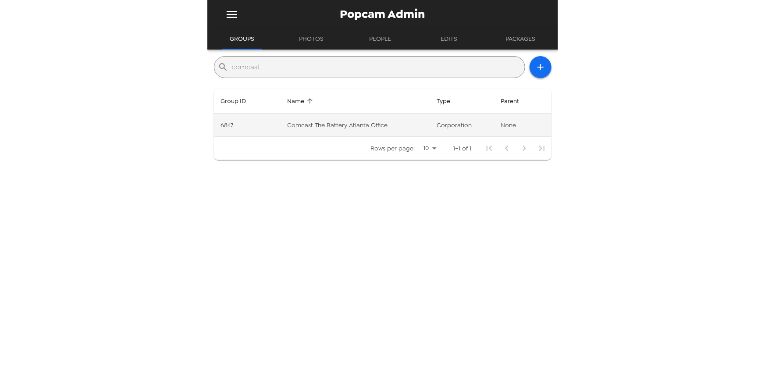
type input "comcast"
click at [384, 128] on td "Comcast The Battery Atlanta Office" at bounding box center [354, 125] width 149 height 23
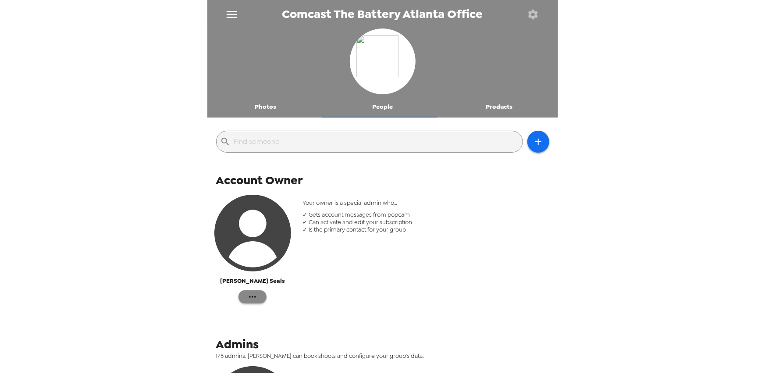
click at [250, 295] on icon "button" at bounding box center [252, 296] width 11 height 11
click at [403, 288] on div at bounding box center [382, 191] width 765 height 382
click at [531, 14] on icon "button" at bounding box center [533, 14] width 12 height 12
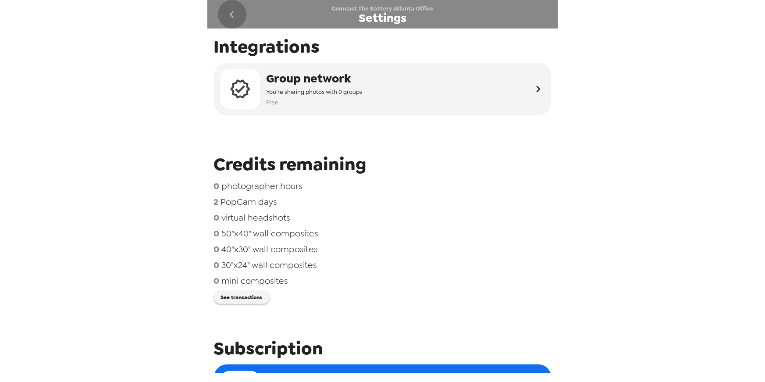
click at [236, 12] on icon "go back" at bounding box center [232, 14] width 14 height 14
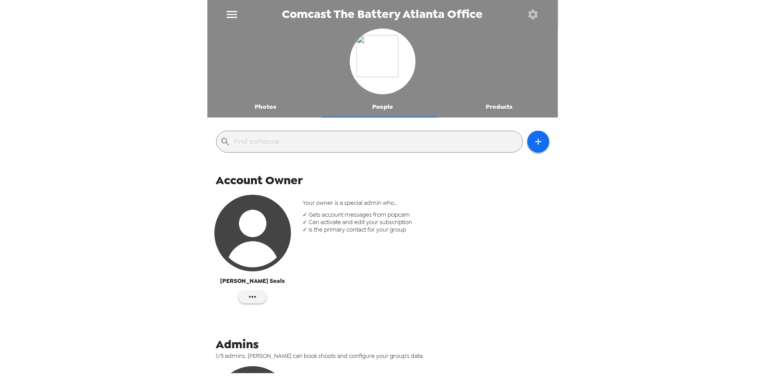
click at [263, 106] on button "Photos" at bounding box center [265, 106] width 117 height 21
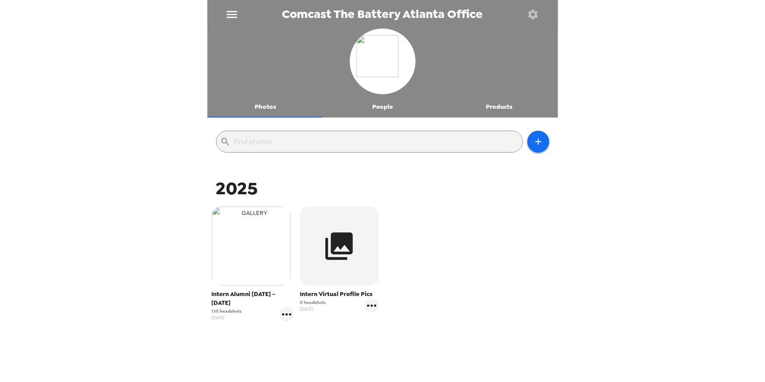
click at [267, 250] on img "button" at bounding box center [251, 245] width 79 height 79
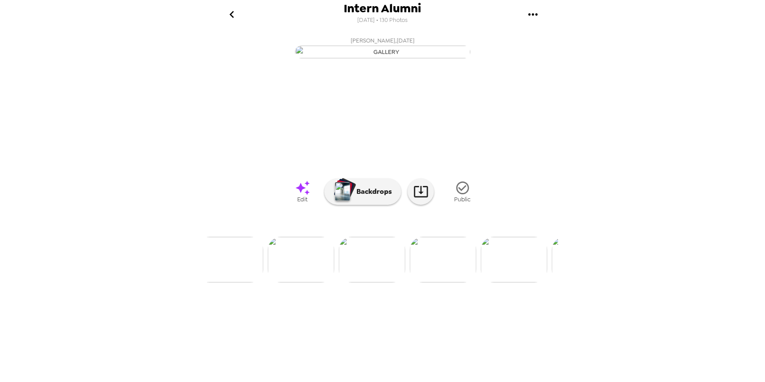
scroll to position [0, 913]
click at [476, 379] on div "Intern Alumni 6/23/2025 • 130 Photos Cailee Jackson , 07-10-2025 Cailee Jackson…" at bounding box center [382, 191] width 351 height 382
click at [476, 377] on div "Intern Alumni 6/23/2025 • 130 Photos Cailee Jackson , 07-10-2025 Cailee Jackson…" at bounding box center [382, 191] width 351 height 382
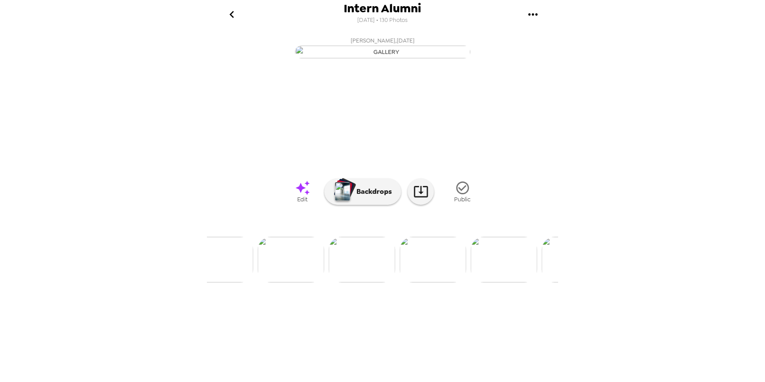
click at [232, 16] on icon "go back" at bounding box center [232, 14] width 4 height 7
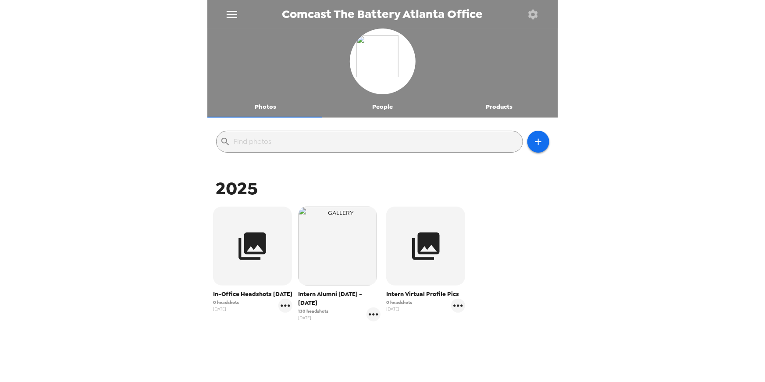
click at [175, 208] on div "Comcast The Battery Atlanta Office Photos People Products ​ 2025 In-Office Head…" at bounding box center [382, 191] width 765 height 382
click at [140, 258] on div "Comcast The Battery Atlanta Office Photos People Products ​ 2025 In-Office Head…" at bounding box center [382, 191] width 765 height 382
click at [233, 12] on icon "menu" at bounding box center [232, 14] width 14 height 14
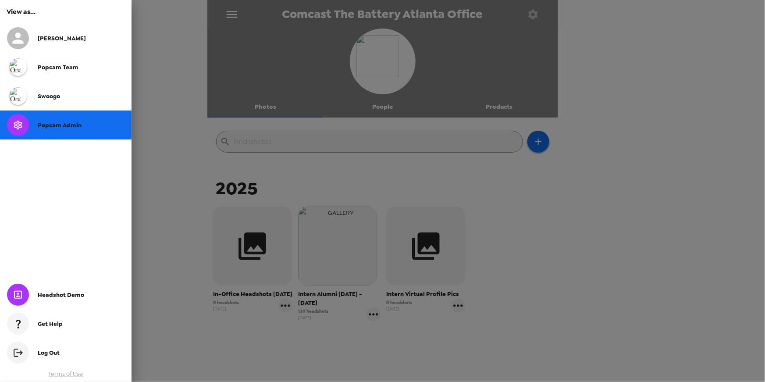
click at [55, 121] on span "Popcam Admin" at bounding box center [60, 124] width 44 height 7
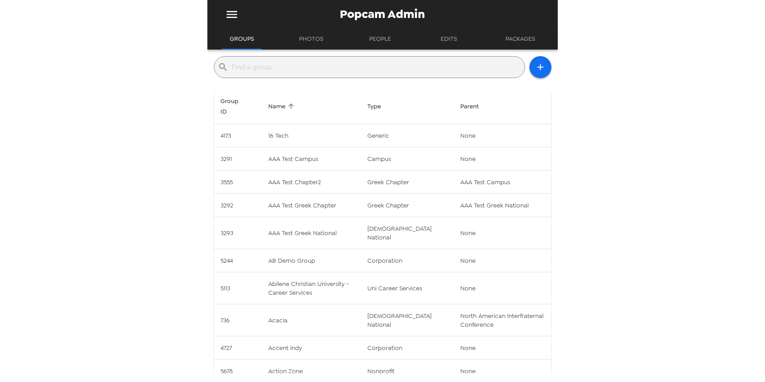
click at [327, 64] on input "text" at bounding box center [376, 67] width 289 height 14
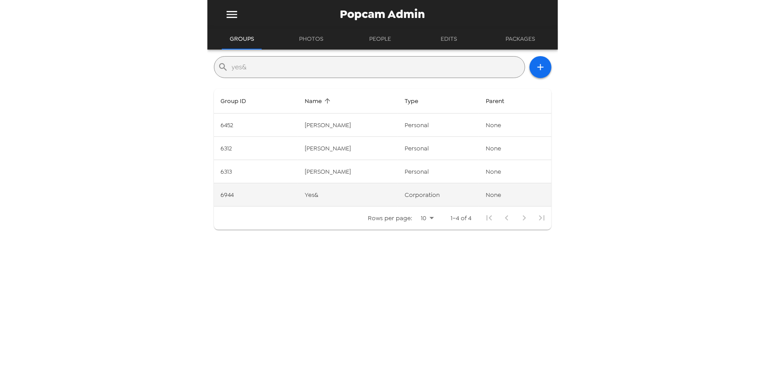
type input "yes&"
click at [343, 195] on td "Yes&" at bounding box center [348, 194] width 100 height 23
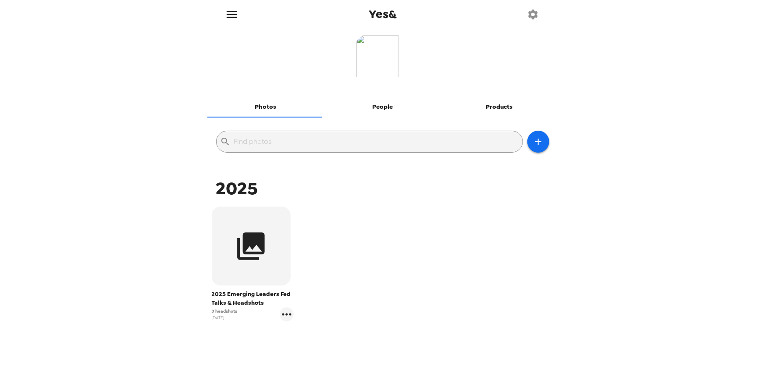
click at [382, 108] on button "People" at bounding box center [382, 106] width 117 height 21
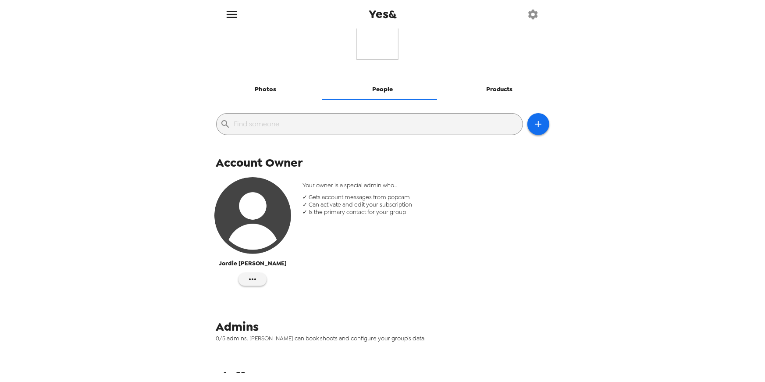
scroll to position [52, 0]
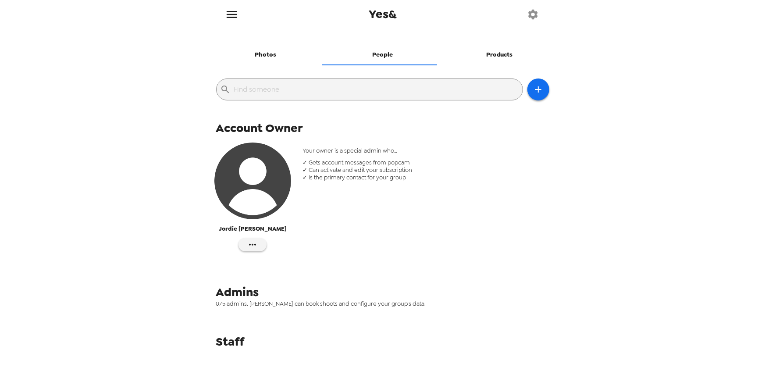
click at [91, 73] on div "Yes& Photos People Products ​ Account Owner [PERSON_NAME] Your owner is a speci…" at bounding box center [382, 191] width 765 height 382
